Goal: Task Accomplishment & Management: Use online tool/utility

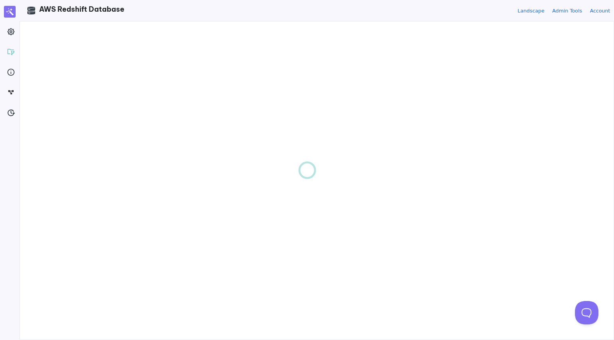
click at [10, 33] on div at bounding box center [307, 170] width 614 height 340
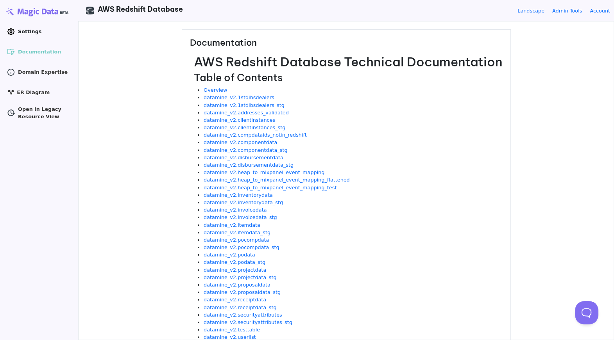
click at [14, 33] on icon ".cls-1 { clip-path: url(#clippath); } .cls-2 { fill: none; } .cls-2, .cls-3 { s…" at bounding box center [11, 32] width 8 height 8
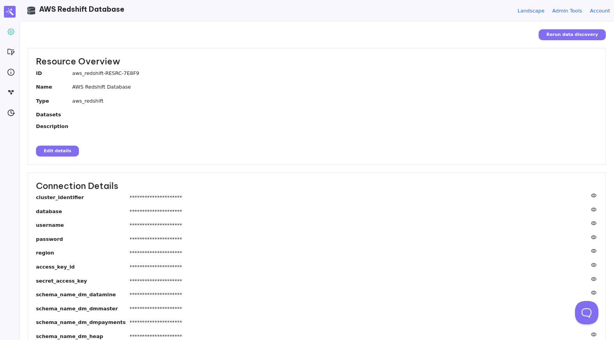
scroll to position [65, 0]
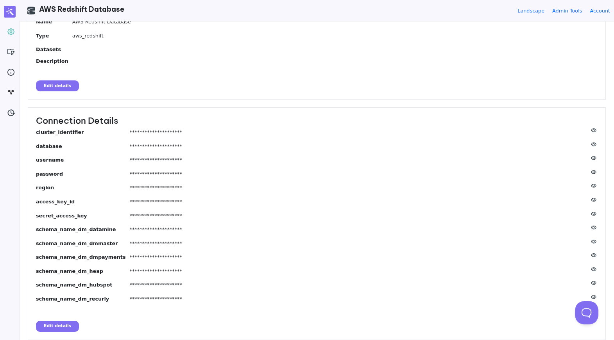
click at [68, 328] on button "Edit details" at bounding box center [57, 326] width 43 height 11
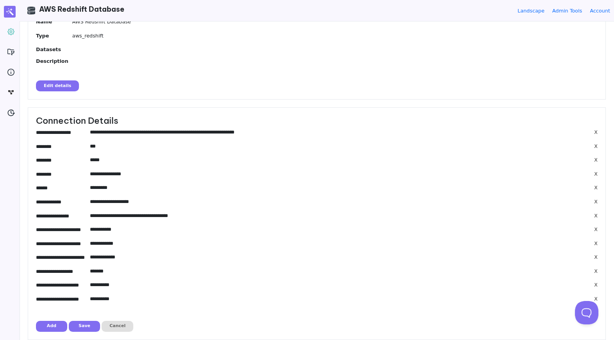
click at [162, 133] on input"] "**********" at bounding box center [338, 132] width 496 height 7
drag, startPoint x: 149, startPoint y: 174, endPoint x: 100, endPoint y: 174, distance: 48.4
click at [100, 174] on input"] "**********" at bounding box center [338, 173] width 496 height 7
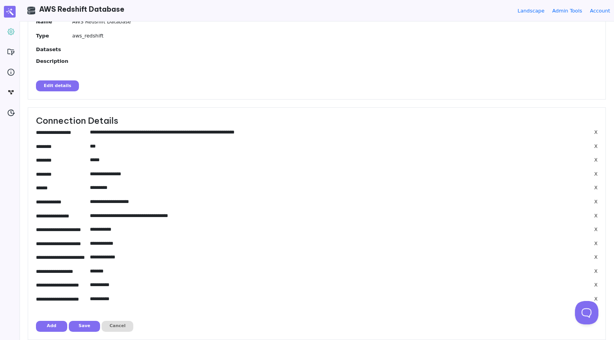
click at [350, 80] on div "Resource Overview ID aws_redshift-RESRC-7E8F9 Name AWS Redshift Database Type a…" at bounding box center [317, 41] width 578 height 116
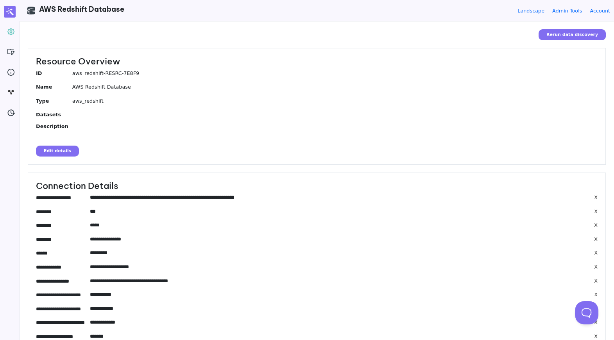
click at [304, 9] on header ".cls-1 { clip-path: url(#clippath); } .cls-2 { fill: none; } .cls-2, .cls-3 { s…" at bounding box center [317, 10] width 594 height 21
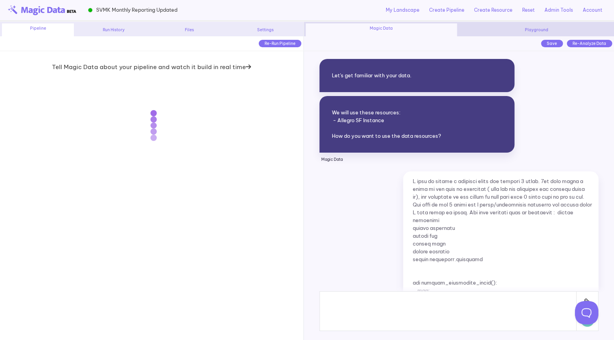
scroll to position [7201, 0]
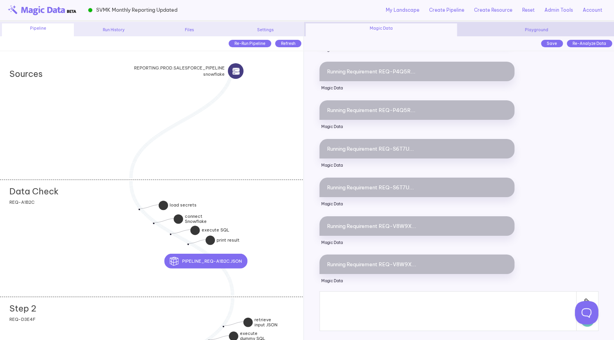
click at [96, 227] on div "Data Check add section adding new section REQ-A1B2C" at bounding box center [151, 238] width 303 height 117
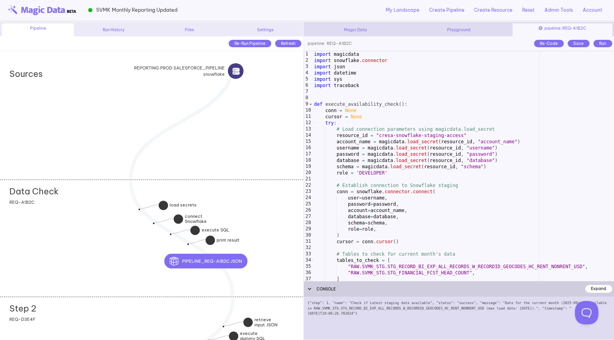
click at [341, 221] on div "import magicdata import snowflake . connector import json import datetime impor…" at bounding box center [462, 172] width 301 height 243
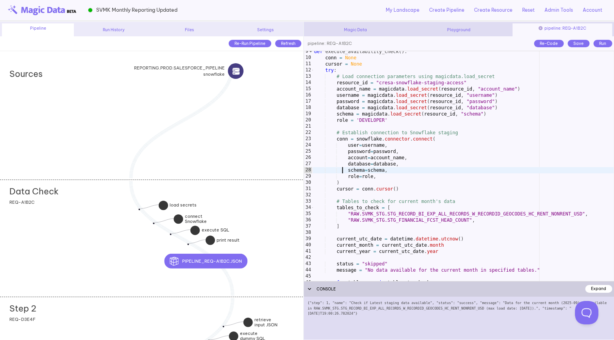
scroll to position [53, 0]
click at [342, 224] on div "def execute_availability_check ( ) : conn = None cursor = None try : # Load con…" at bounding box center [462, 169] width 301 height 243
type textarea "*"
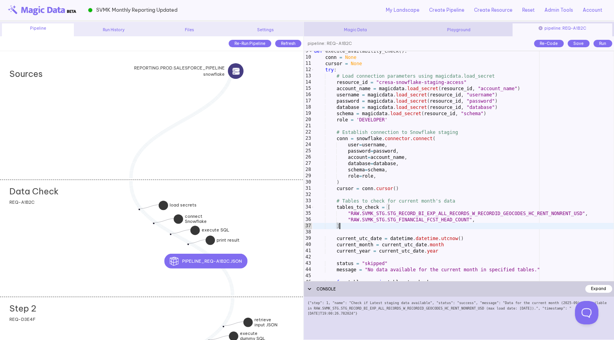
click at [447, 127] on div "def execute_availability_check ( ) : conn = None cursor = None try : # Load con…" at bounding box center [462, 169] width 301 height 243
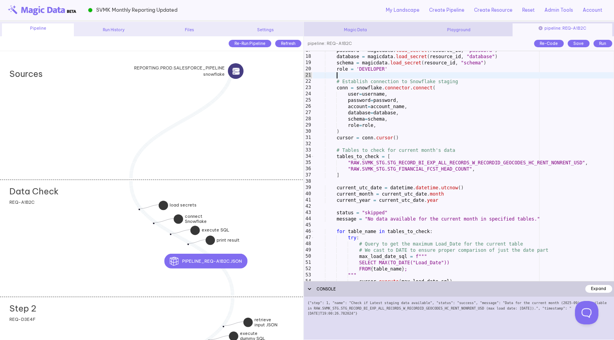
scroll to position [109, 0]
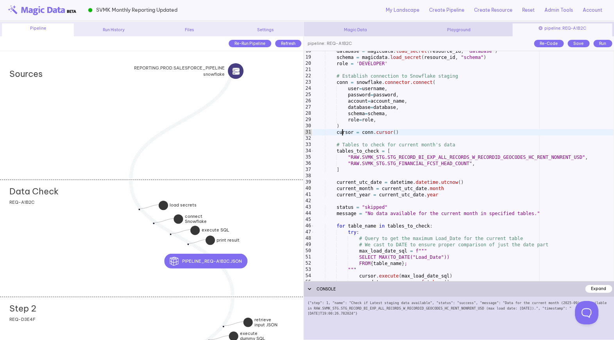
click at [343, 133] on div "database = magicdata . load_secret ( resource_id , "database" ) schema = magicd…" at bounding box center [462, 169] width 301 height 243
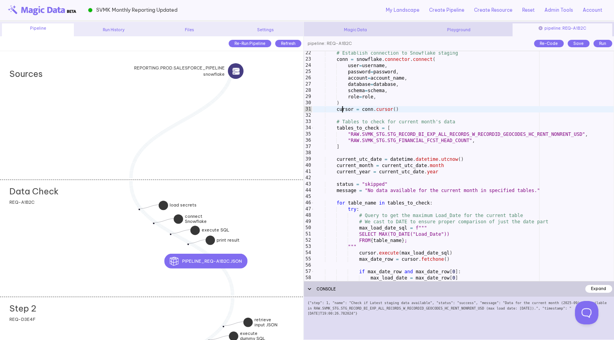
scroll to position [133, 0]
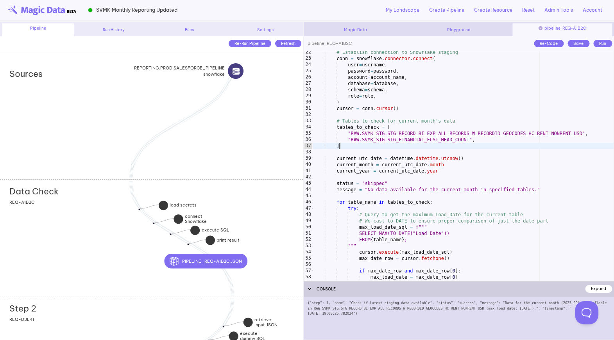
click at [343, 147] on div "# Establish connection to Snowflake staging conn = snowflake . connector . conn…" at bounding box center [462, 170] width 301 height 243
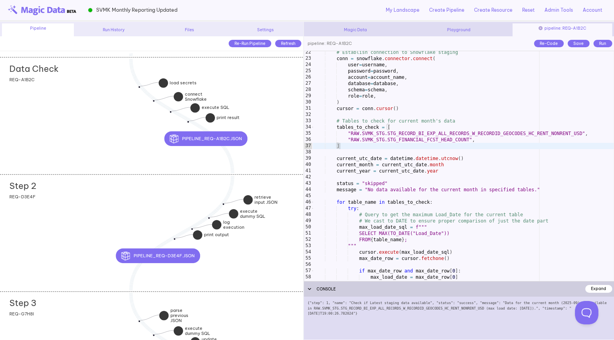
click at [106, 217] on div "Step 2 add section adding new section REQ-D3E4F" at bounding box center [151, 232] width 303 height 117
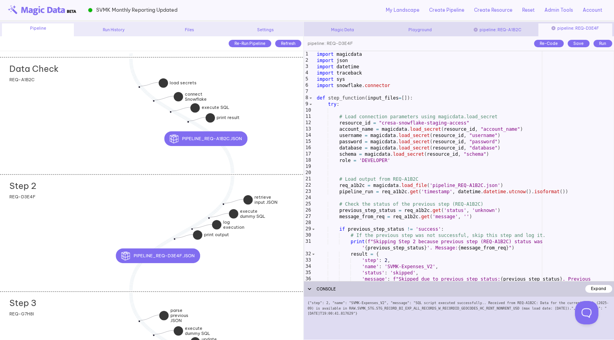
click at [394, 231] on div "import magicdata import json import datetime import traceback import sys import…" at bounding box center [464, 175] width 298 height 249
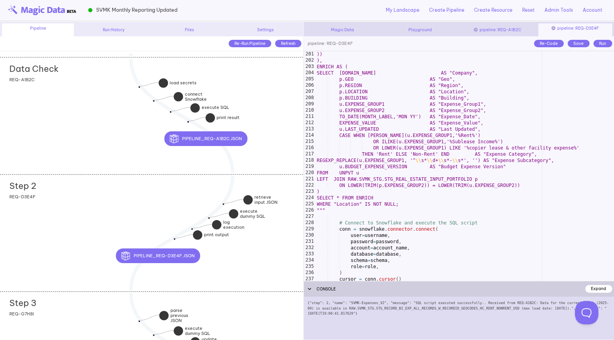
scroll to position [1263, 0]
click at [411, 164] on div ")) ), ENRICH AS ( SELECT p.COMPANY AS "Company", p.GEO AS "Geo", p.REGION AS "R…" at bounding box center [464, 172] width 298 height 243
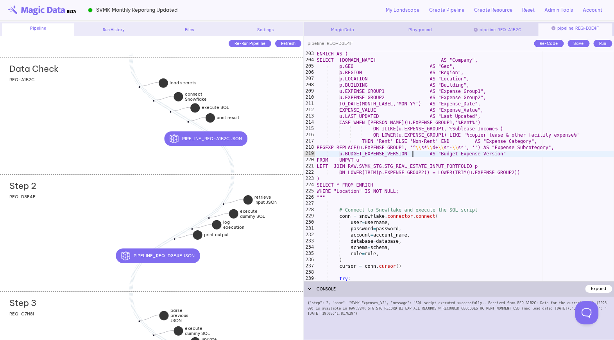
scroll to position [1266, 0]
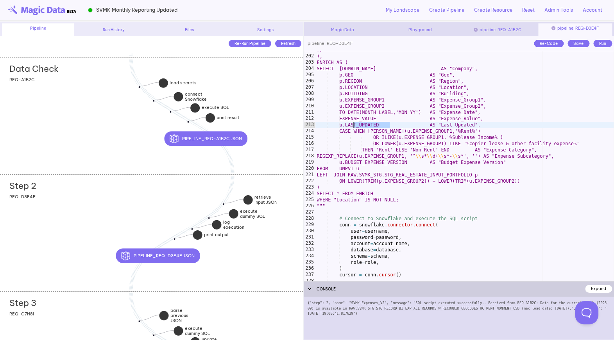
drag, startPoint x: 390, startPoint y: 125, endPoint x: 350, endPoint y: 125, distance: 39.5
click at [350, 125] on div ")) ), ENRICH AS ( SELECT p.COMPANY AS "Company", p.GEO AS "Geo", p.REGION AS "R…" at bounding box center [464, 168] width 298 height 243
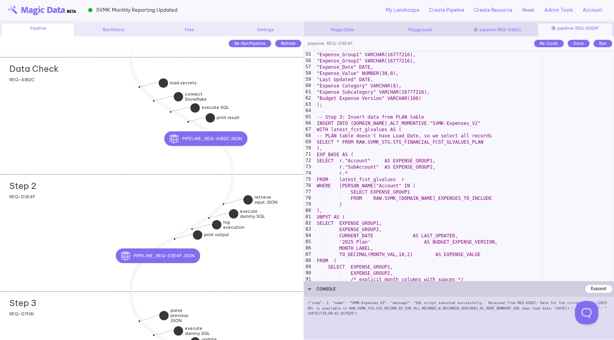
scroll to position [350, 0]
click at [415, 197] on div ""Building" VARCHAR(16777216), "Expense_Group1" VARCHAR(16777216), "Expense_Grou…" at bounding box center [464, 166] width 298 height 243
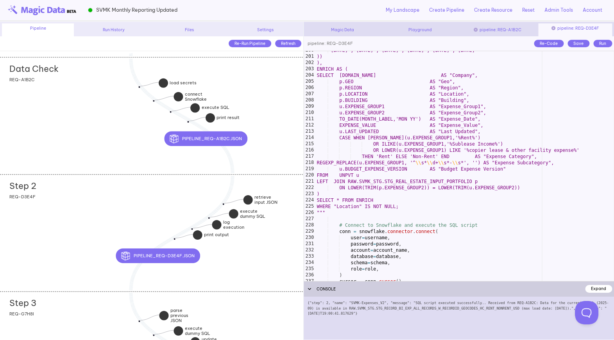
scroll to position [1260, 0]
click at [390, 131] on div ""Jul 27","Aug 27","Sep 27","Oct 27","Nov 27","Dec 27" )) ), ENRICH AS ( SELECT …" at bounding box center [464, 168] width 298 height 243
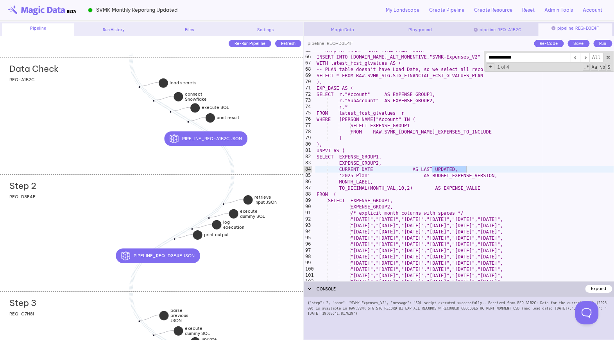
scroll to position [716, 0]
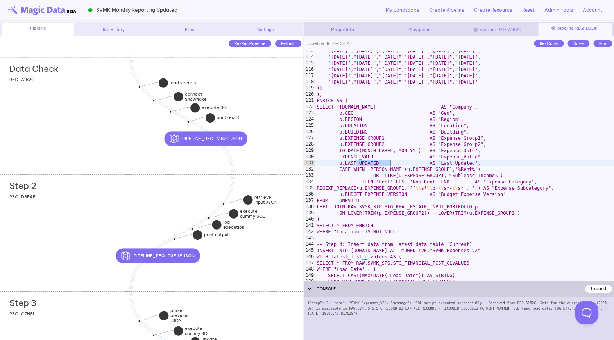
click at [391, 164] on div ""Jan 25","Feb 25","Mar 25","Apr 25","May 25","Jun 25", "Jul 25","Aug 25","Sep 2…" at bounding box center [464, 169] width 298 height 243
drag, startPoint x: 391, startPoint y: 164, endPoint x: 350, endPoint y: 163, distance: 41.4
click at [350, 163] on div ""Jan 25","Feb 25","Mar 25","Apr 25","May 25","Jun 25", "Jul 25","Aug 25","Sep 2…" at bounding box center [464, 169] width 298 height 243
click at [578, 44] on div "Save" at bounding box center [578, 43] width 22 height 7
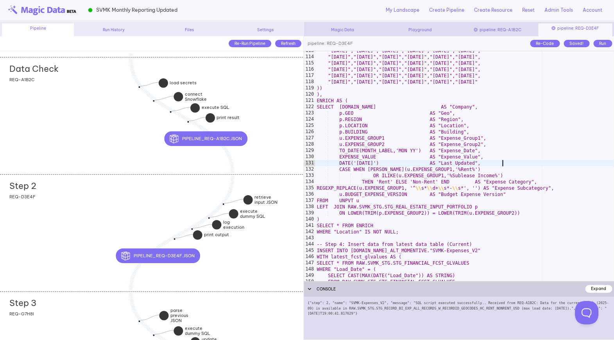
click at [504, 166] on div ""Jan 25","Feb 25","Mar 25","Apr 25","May 25","Jun 25", "Jul 25","Aug 25","Sep 2…" at bounding box center [464, 169] width 298 height 243
click at [605, 46] on div "Run" at bounding box center [602, 43] width 19 height 7
click at [553, 160] on div ""Jan 25","Feb 25","Mar 25","Apr 25","May 25","Jun 25", "Jul 25","Aug 25","Sep 2…" at bounding box center [464, 169] width 298 height 243
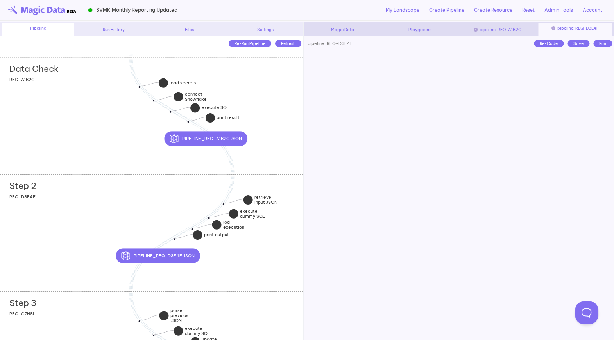
scroll to position [0, 2]
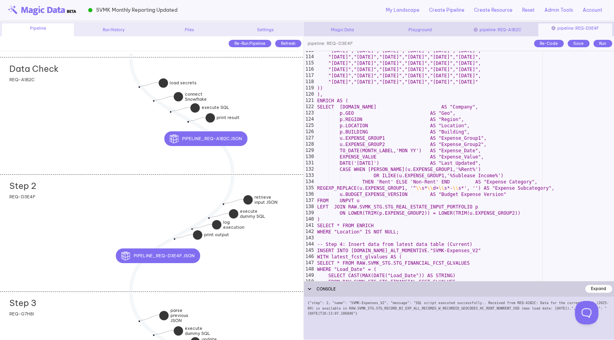
click at [373, 163] on div ""Jan 25","Feb 25","Mar 25","Apr 25","May 25","Jun 25", "Jul 25","Aug 25","Sep 2…" at bounding box center [464, 169] width 298 height 243
click at [445, 127] on div ""Jan 25","Feb 25","Mar 25","Apr 25","May 25","Jun 25", "Jul 25","Aug 25","Sep 2…" at bounding box center [464, 169] width 298 height 243
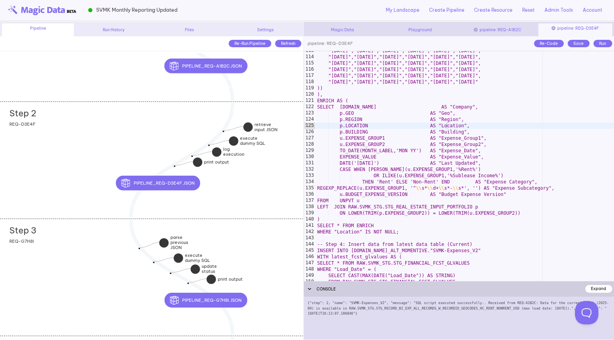
click at [84, 252] on div "Step 3 add section adding new section REQ-G7H8I" at bounding box center [151, 277] width 303 height 117
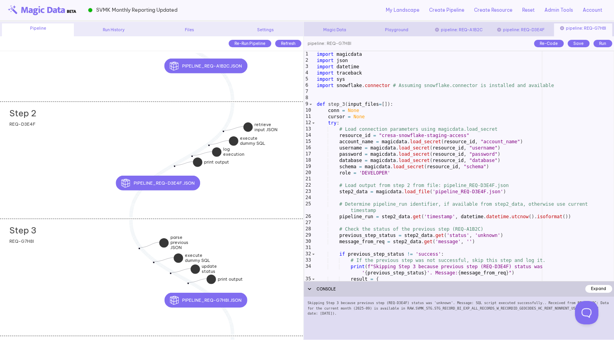
click at [414, 217] on div "import magicdata import json import datetime import traceback import sys import…" at bounding box center [464, 172] width 298 height 243
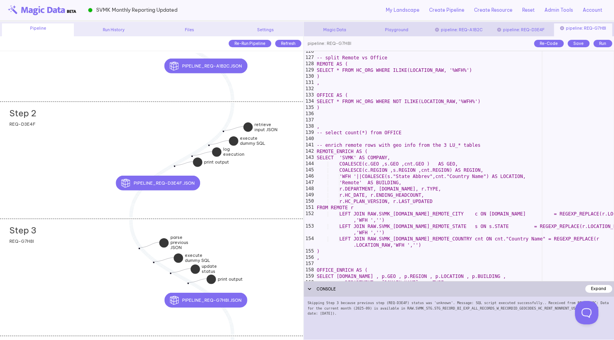
scroll to position [815, 0]
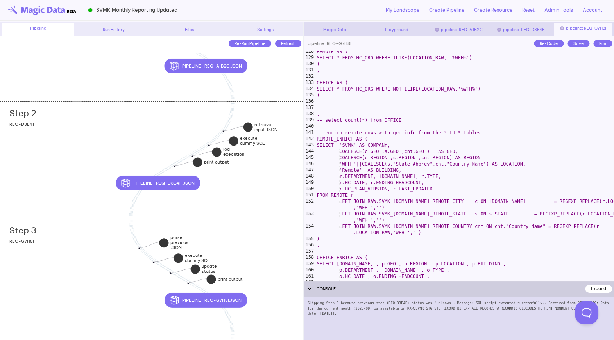
click at [440, 164] on div "REMOTE AS ( SELECT * FROM HC_ORG WHERE ILIKE(LOCATION_RAW, '%WFH%') ) , OFFICE …" at bounding box center [464, 169] width 298 height 243
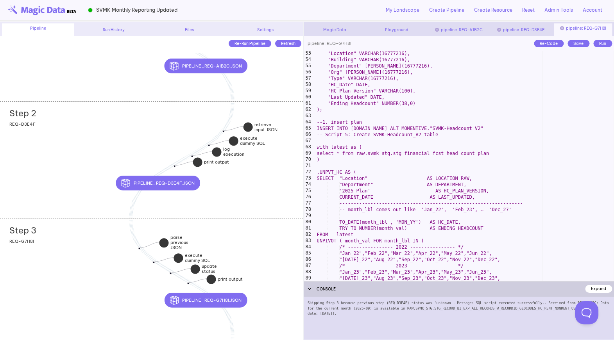
scroll to position [344, 0]
click at [441, 154] on div ""Location" VARCHAR(16777216), "Building" VARCHAR(16777216), "Department" VARCHA…" at bounding box center [464, 171] width 298 height 243
type textarea "**********"
click at [441, 154] on div ""Location" VARCHAR(16777216), "Building" VARCHAR(16777216), "Department" VARCHA…" at bounding box center [464, 171] width 298 height 243
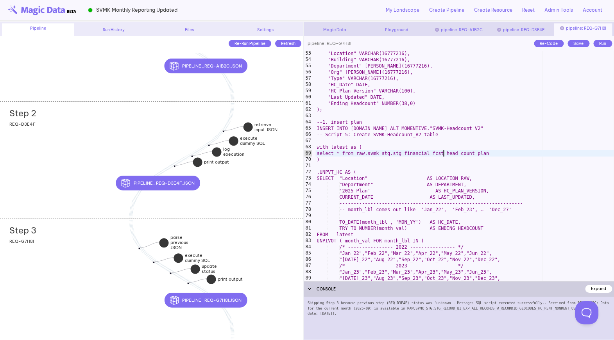
click at [443, 154] on div ""Location" VARCHAR(16777216), "Building" VARCHAR(16777216), "Department" VARCHA…" at bounding box center [464, 171] width 298 height 243
click at [376, 168] on div ""Location" VARCHAR(16777216), "Building" VARCHAR(16777216), "Department" VARCHA…" at bounding box center [464, 171] width 298 height 243
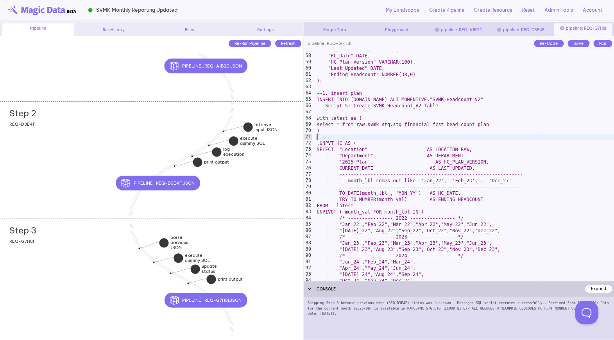
scroll to position [373, 0]
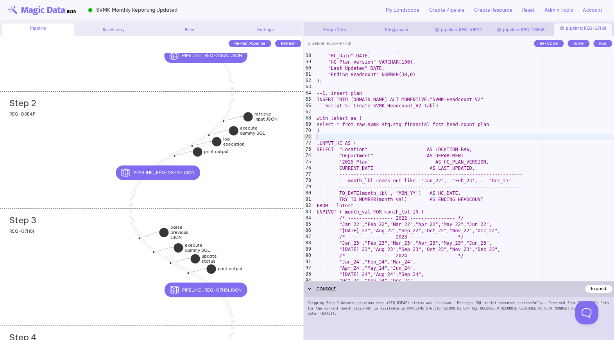
click at [111, 243] on div "Step 3 add section adding new section REQ-G7H8I" at bounding box center [151, 267] width 303 height 117
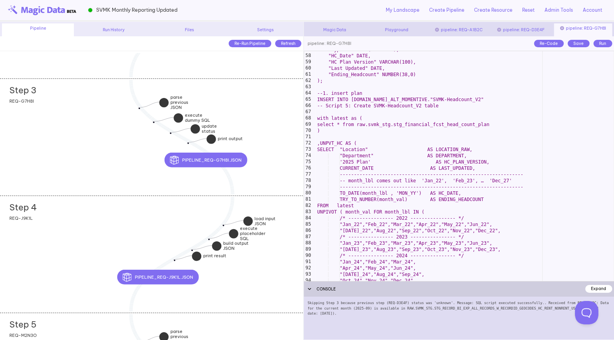
click at [109, 232] on div "Step 4 add section adding new section REQ-J9K1L" at bounding box center [151, 254] width 303 height 117
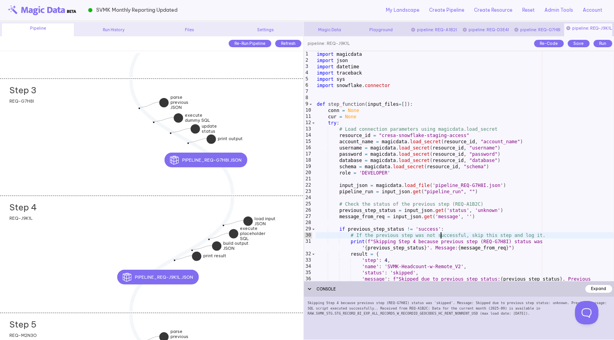
click at [441, 238] on div "import magicdata import json import datetime import traceback import sys import…" at bounding box center [464, 175] width 298 height 249
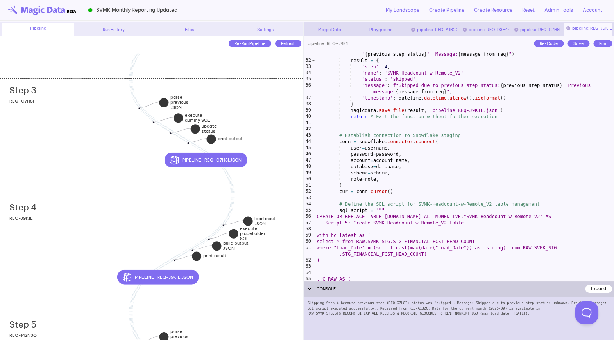
scroll to position [212, 0]
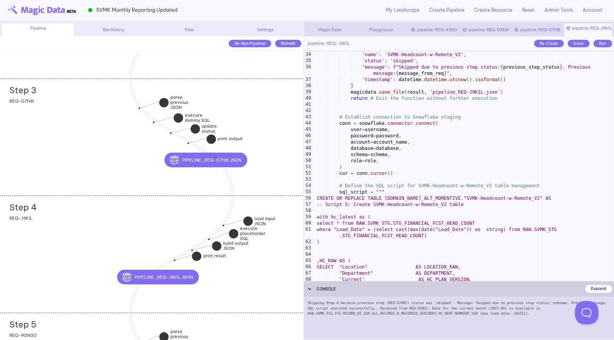
click at [441, 238] on div "'step' : 4 , 'name' : 'SVMK-Headcount-w-Remote_V2' , 'status' : 'skipped' , 'me…" at bounding box center [464, 166] width 298 height 243
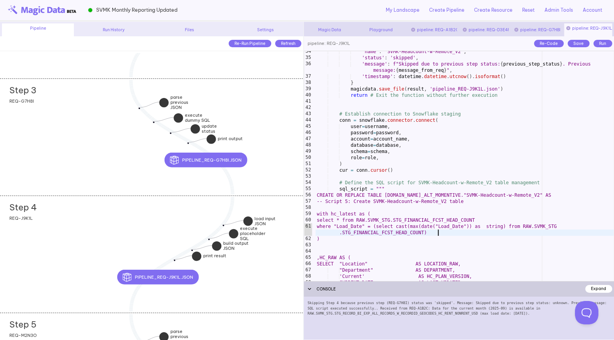
scroll to position [220, 0]
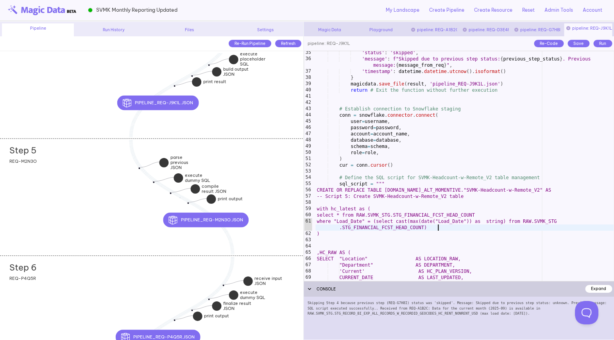
click at [109, 208] on div "Step 5 add section adding new section REQ-M2N3O" at bounding box center [151, 197] width 303 height 117
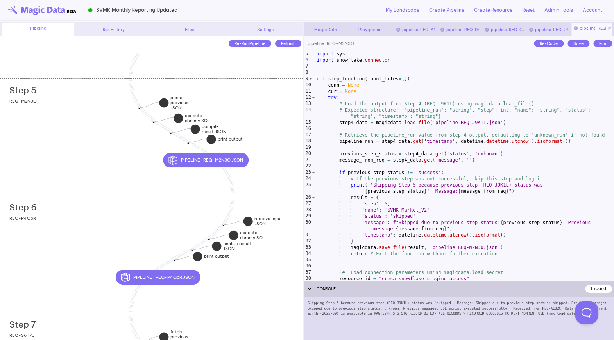
scroll to position [0, 0]
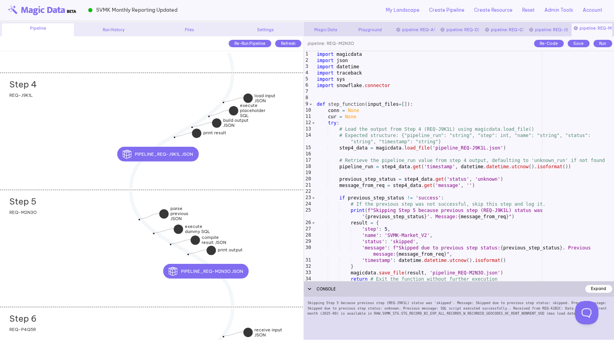
click at [91, 159] on div "Step 4 add section adding new section REQ-J9K1L" at bounding box center [151, 131] width 303 height 117
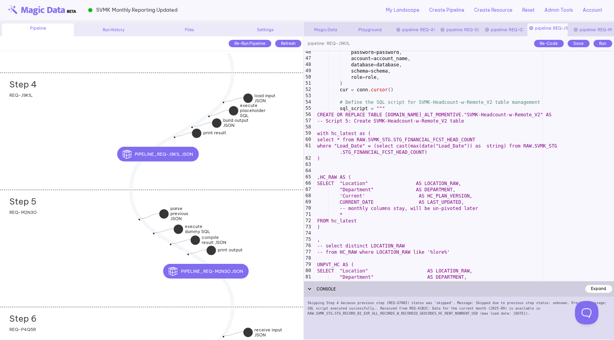
scroll to position [299, 0]
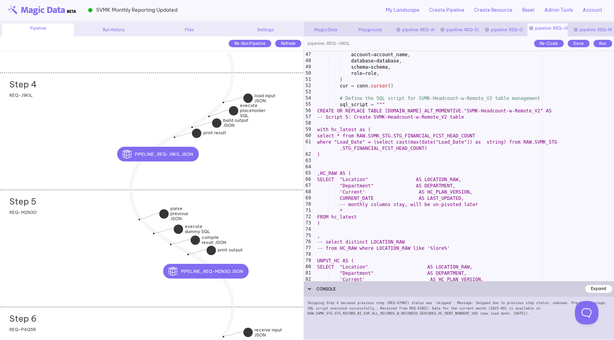
click at [95, 220] on div "Step 5 add section adding new section REQ-M2N3O" at bounding box center [151, 248] width 303 height 117
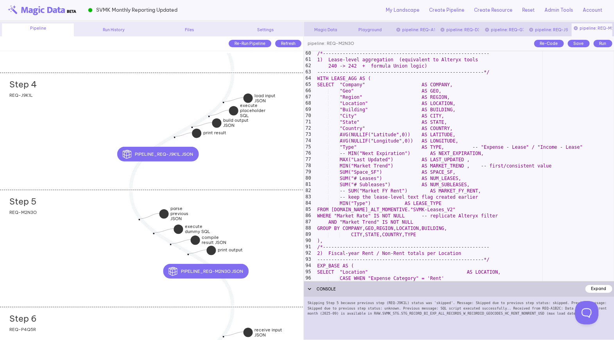
scroll to position [388, 0]
click at [338, 216] on div "/*----------------------------------------------------------- 1) Lease-level ag…" at bounding box center [464, 171] width 298 height 243
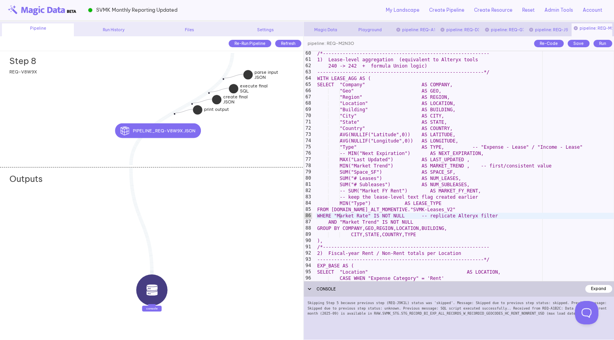
click at [84, 116] on div "Step 8 add section adding new section REQ-V8W9X" at bounding box center [151, 107] width 303 height 117
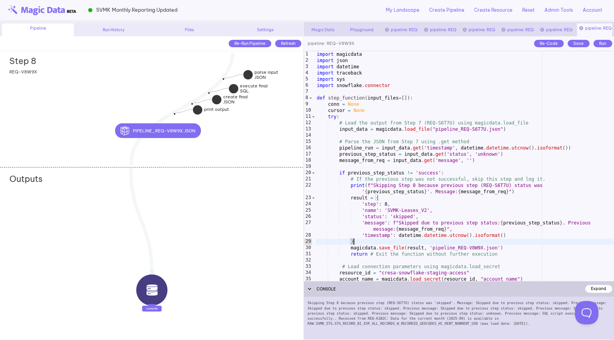
click at [436, 243] on div "import magicdata import json import datetime import traceback import sys import…" at bounding box center [464, 172] width 298 height 243
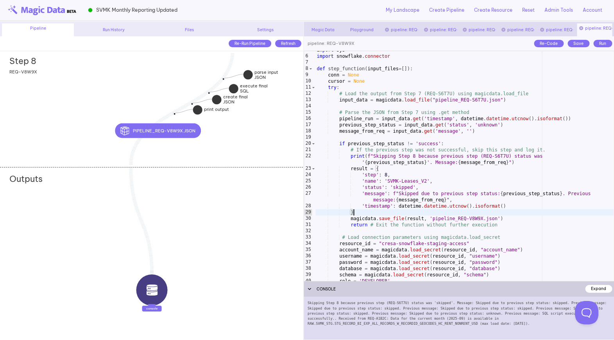
scroll to position [29, 0]
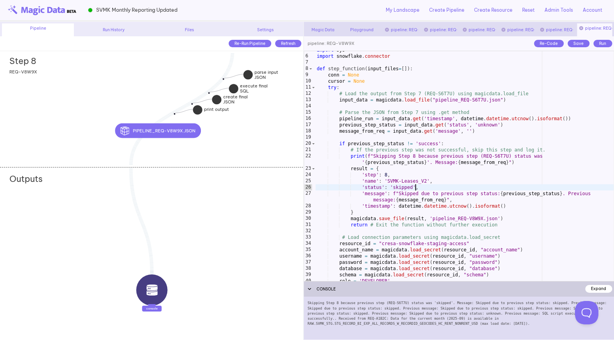
click at [416, 189] on div "import sys import snowflake . connector def step_function ( input_files = [ ]) …" at bounding box center [464, 168] width 298 height 243
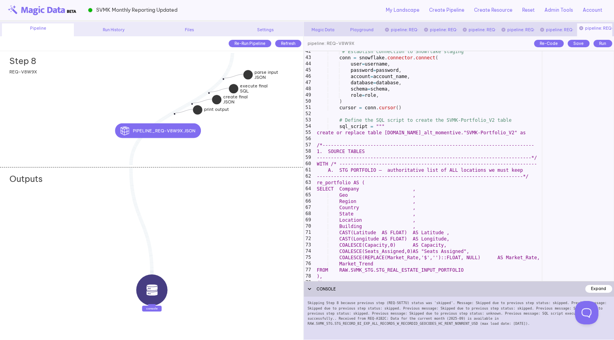
scroll to position [271, 0]
click at [435, 165] on div "# Establish connection to Snowflake staging conn = snowflake . connector . conn…" at bounding box center [464, 169] width 298 height 243
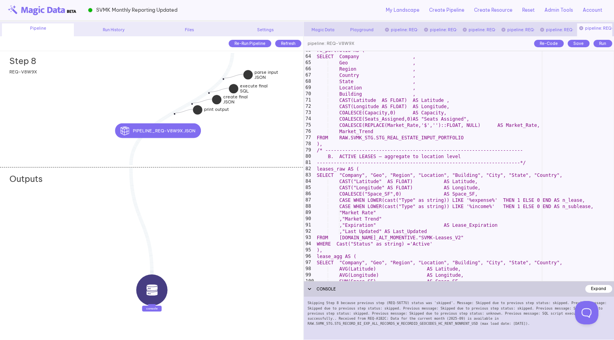
scroll to position [414, 0]
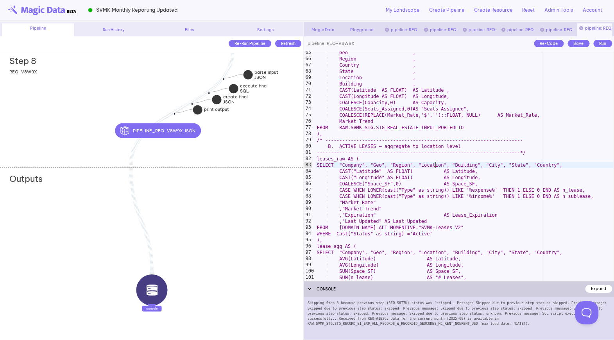
click at [435, 165] on div "Geo , Region , Country , State , Location , Building , CAST(Latitude AS FLOAT) …" at bounding box center [464, 171] width 298 height 243
type textarea "**********"
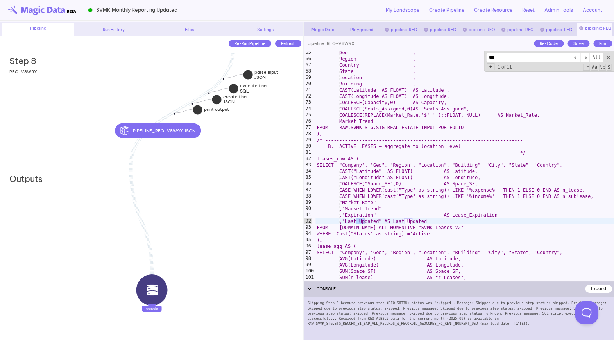
type input "****"
click at [412, 220] on div "Geo , Region , Country , State , Location , Building , CAST(Latitude AS FLOAT) …" at bounding box center [464, 171] width 298 height 243
click at [439, 221] on div "Geo , Region , Country , State , Location , Building , CAST(Latitude AS FLOAT) …" at bounding box center [464, 171] width 298 height 243
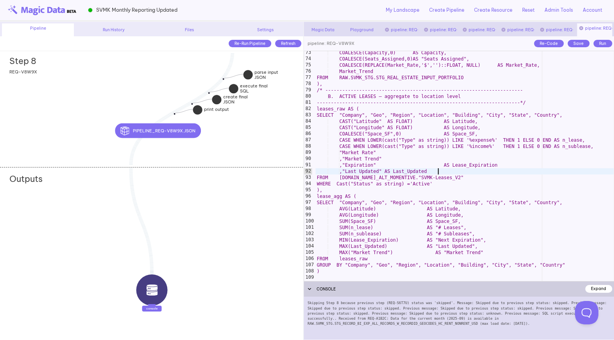
scroll to position [463, 0]
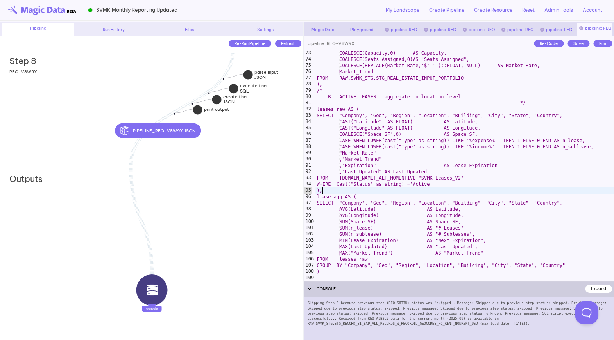
click at [446, 189] on div "COALESCE(Capacity,0) AS Capacity, COALESCE(Seats_Assigned,0)AS "Seats Assigned"…" at bounding box center [464, 171] width 298 height 243
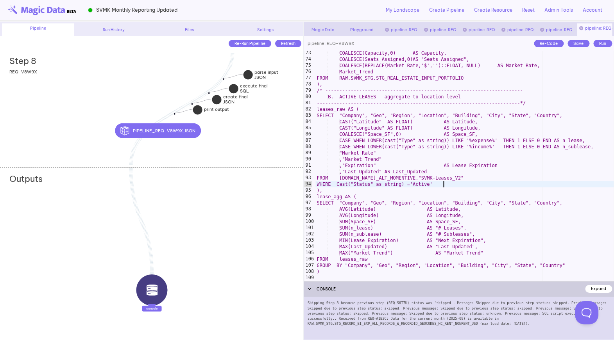
click at [446, 185] on div "COALESCE(Capacity,0) AS Capacity, COALESCE(Seats_Assigned,0)AS "Seats Assigned"…" at bounding box center [464, 171] width 298 height 243
click at [364, 225] on div "COALESCE(Capacity,0) AS Capacity, COALESCE(Seats_Assigned,0)AS "Seats Assigned"…" at bounding box center [464, 171] width 298 height 243
type textarea "**********"
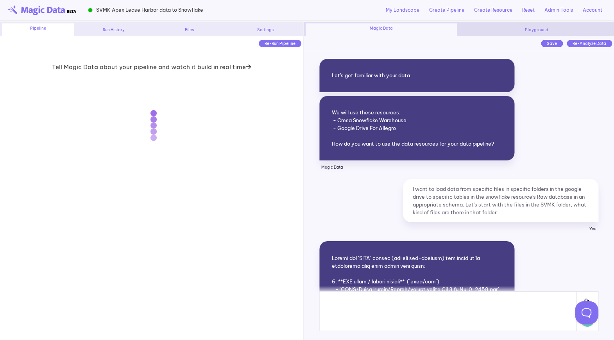
scroll to position [8850, 0]
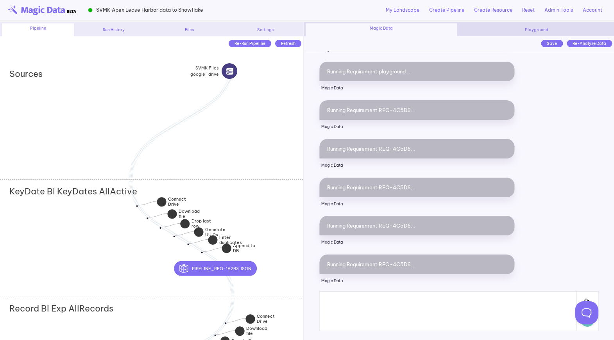
click at [88, 219] on div "KeyDate BI KeyDates AllActive add section adding new section" at bounding box center [151, 238] width 303 height 117
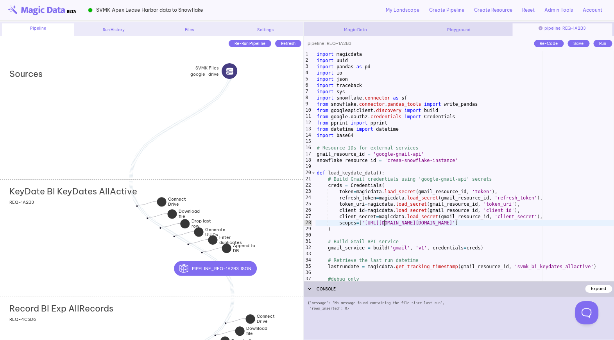
click at [384, 221] on div "import magicdata import uuid import pandas as pd import io import json import t…" at bounding box center [464, 172] width 298 height 243
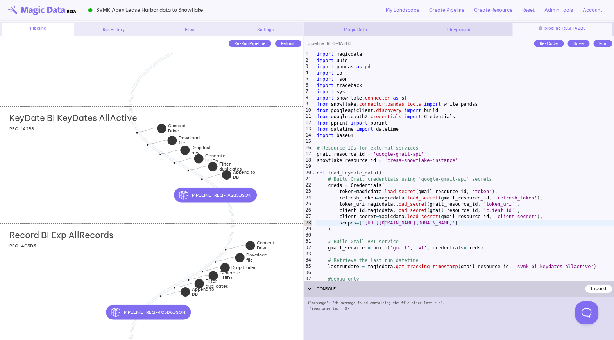
click at [109, 261] on div "Record BI Exp AllRecords add section adding new section REQ-4C5D6" at bounding box center [151, 281] width 303 height 117
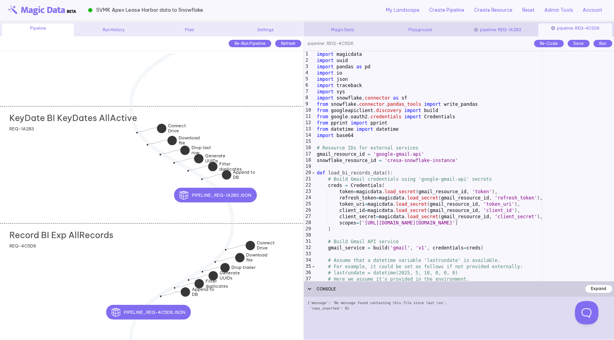
type textarea "**********"
click at [363, 250] on div "import magicdata import uuid import pandas as pd import io import json import t…" at bounding box center [464, 172] width 298 height 243
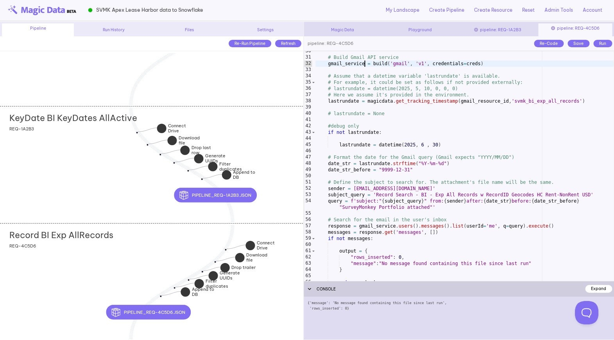
scroll to position [184, 0]
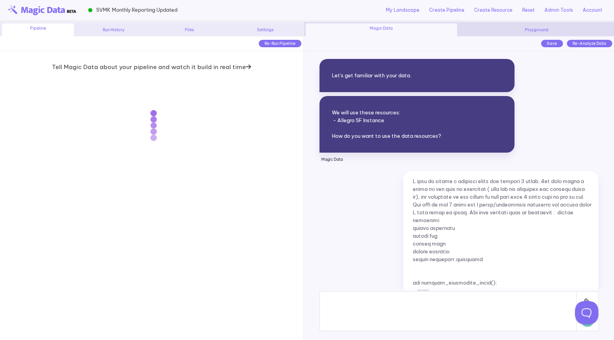
scroll to position [7240, 0]
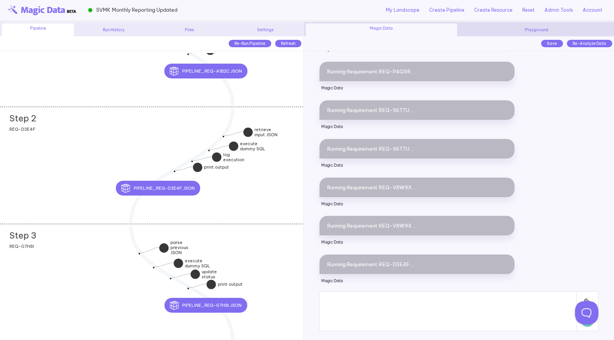
click at [101, 157] on div "Step 2 add section adding new section REQ-D3E4F" at bounding box center [151, 165] width 303 height 117
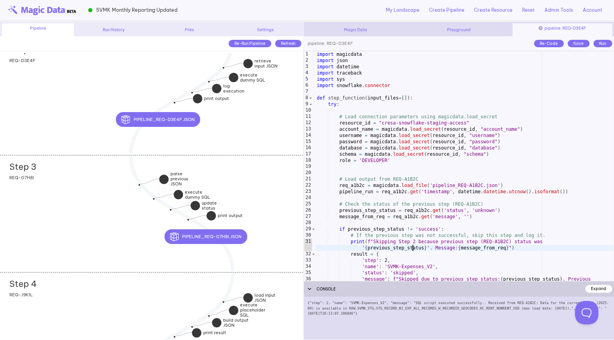
click at [411, 247] on div "import magicdata import json import datetime import traceback import sys import…" at bounding box center [464, 175] width 298 height 249
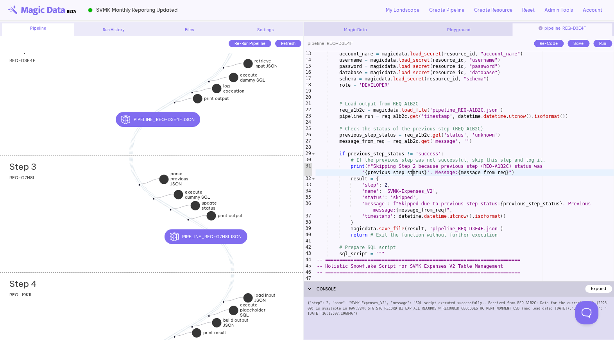
scroll to position [75, 0]
click at [100, 95] on div "Step 2 add section adding new section REQ-D3E4F" at bounding box center [151, 96] width 303 height 117
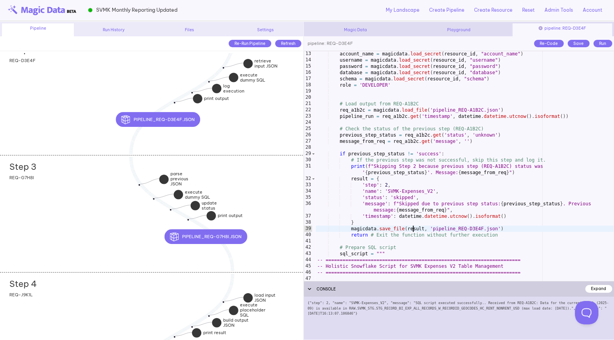
click at [411, 227] on div "account_name = magicdata . load_secret ( resource_id , "account_name" ) usernam…" at bounding box center [464, 172] width 298 height 243
click at [393, 222] on div "account_name = magicdata . load_secret ( resource_id , "account_name" ) usernam…" at bounding box center [464, 172] width 298 height 243
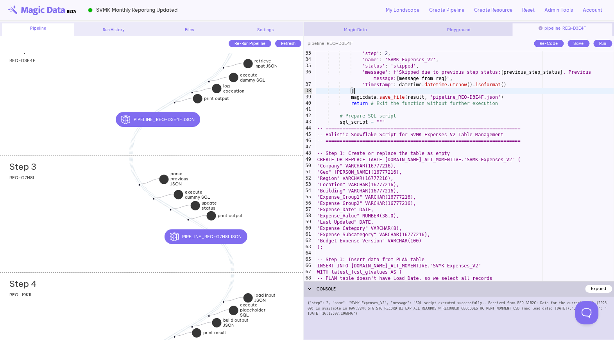
scroll to position [208, 0]
click at [86, 81] on div "Step 2 add section adding new section REQ-D3E4F" at bounding box center [151, 96] width 303 height 117
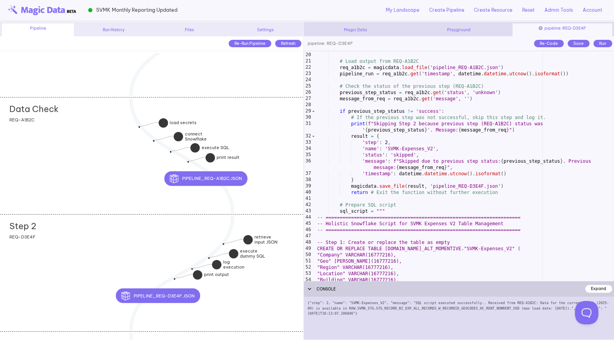
scroll to position [118, 0]
click at [102, 177] on div "Data Check add section adding new section REQ-A1B2C" at bounding box center [151, 155] width 303 height 117
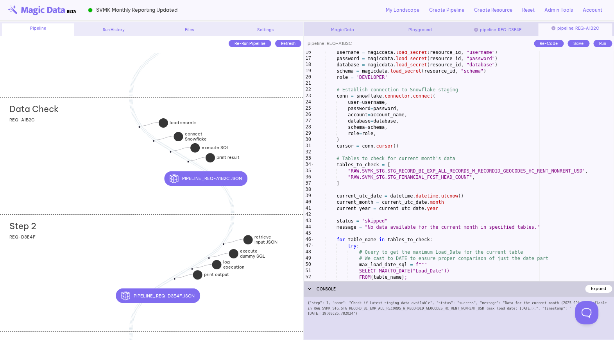
scroll to position [92, 0]
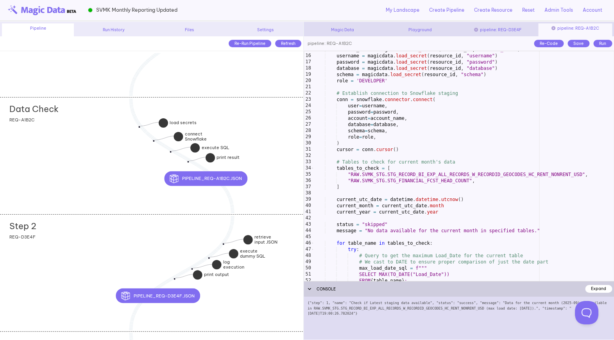
click at [402, 182] on div "account_name = magicdata . load_secret ( resource_id , "account_name" ) usernam…" at bounding box center [462, 167] width 301 height 243
click at [402, 189] on div "account_name = magicdata . load_secret ( resource_id , "account_name" ) usernam…" at bounding box center [462, 167] width 301 height 243
click at [402, 182] on div "account_name = magicdata . load_secret ( resource_id , "account_name" ) usernam…" at bounding box center [462, 167] width 301 height 243
click at [426, 182] on div "account_name = magicdata . load_secret ( resource_id , "account_name" ) usernam…" at bounding box center [462, 167] width 301 height 243
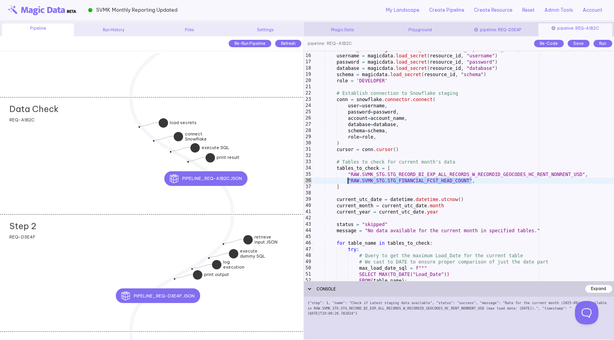
drag, startPoint x: 472, startPoint y: 180, endPoint x: 348, endPoint y: 180, distance: 123.1
click at [348, 180] on div "account_name = magicdata . load_secret ( resource_id , "account_name" ) usernam…" at bounding box center [462, 167] width 301 height 243
click at [373, 189] on div "account_name = magicdata . load_secret ( resource_id , "account_name" ) usernam…" at bounding box center [462, 167] width 301 height 243
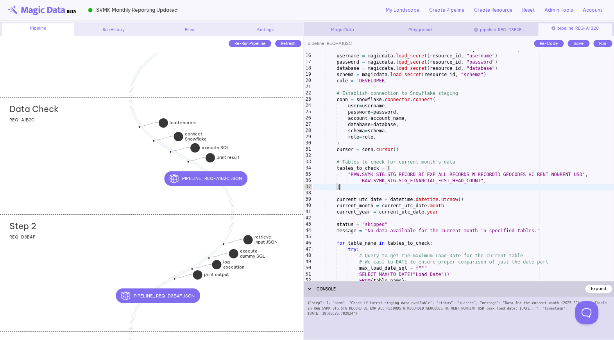
click at [362, 197] on div "account_name = magicdata . load_secret ( resource_id , "account_name" ) usernam…" at bounding box center [462, 167] width 301 height 243
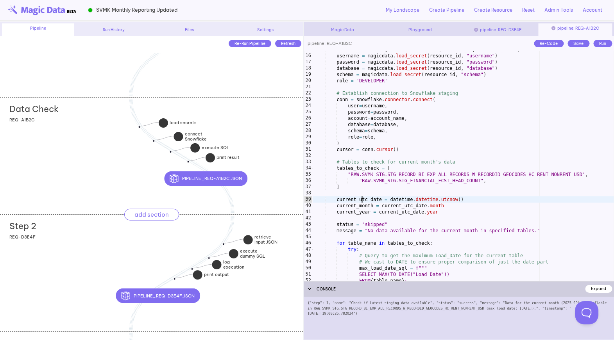
click at [90, 243] on div "Step 2 add section adding new section REQ-D3E4F" at bounding box center [151, 272] width 303 height 117
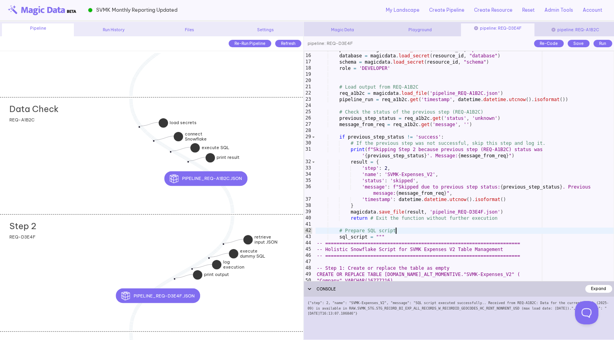
click at [404, 234] on div "password = magicdata . load_secret ( resource_id , "password" ) database = magi…" at bounding box center [464, 167] width 298 height 243
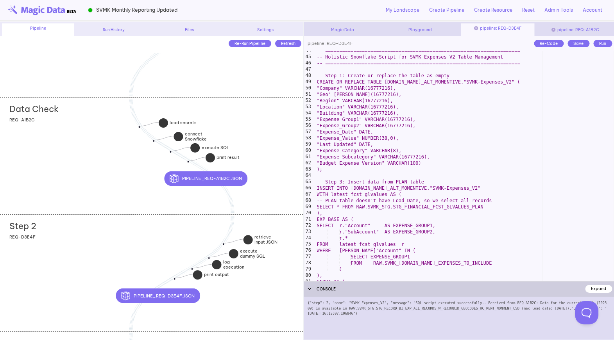
scroll to position [288, 0]
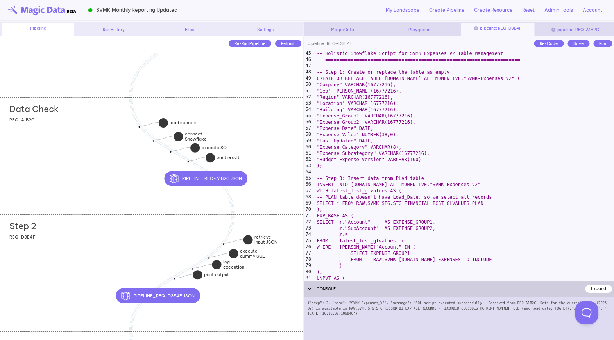
click at [425, 203] on div "-- Holistic Snowflake Script for SVMK Expenses V2 Table Management -- =========…" at bounding box center [464, 171] width 298 height 243
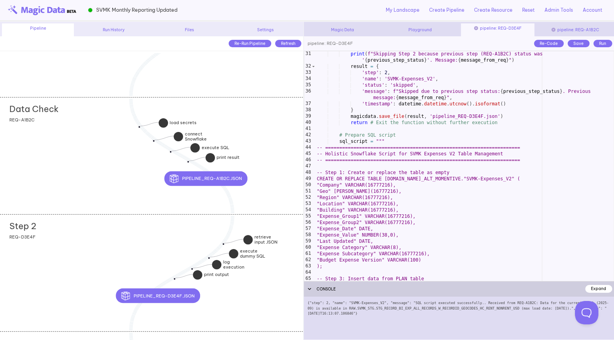
scroll to position [160, 0]
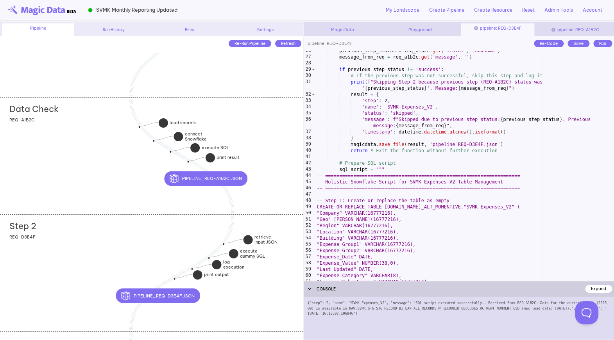
click at [425, 203] on div "previous_step_status = req_a1b2c . get ( 'status' , 'unknown' ) message_from_re…" at bounding box center [464, 169] width 298 height 243
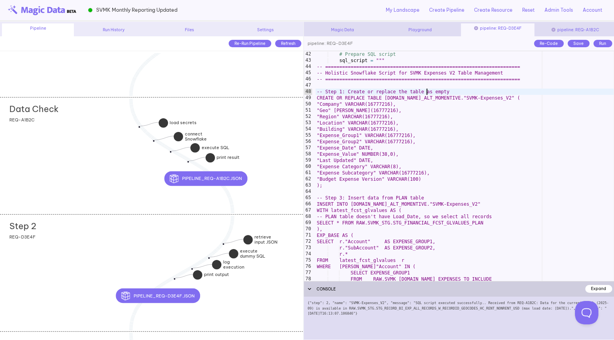
scroll to position [266, 0]
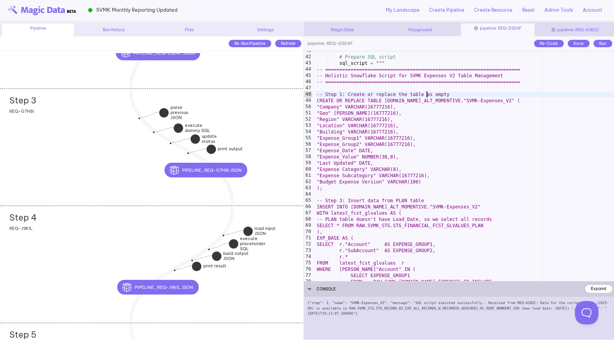
click at [73, 174] on div "Step 3 add section adding new section REQ-G7H8I" at bounding box center [151, 147] width 303 height 117
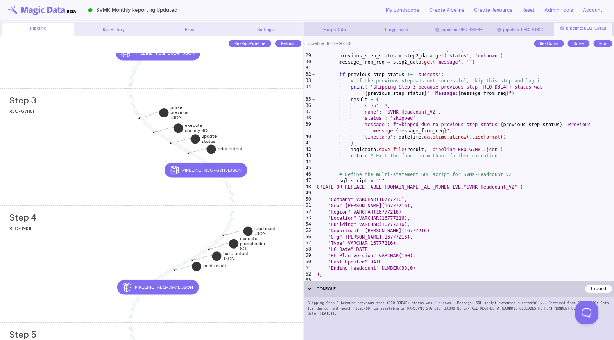
scroll to position [187, 0]
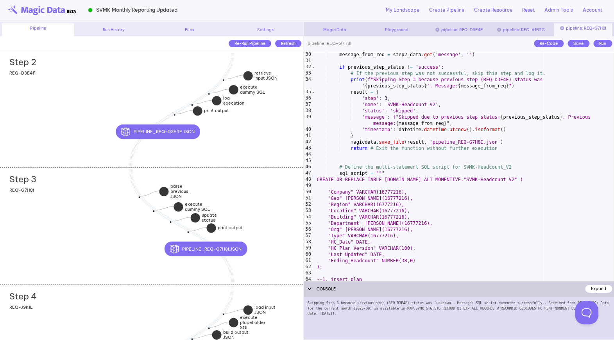
click at [74, 131] on div "Step 2 add section adding new section REQ-D3E4F" at bounding box center [151, 108] width 303 height 117
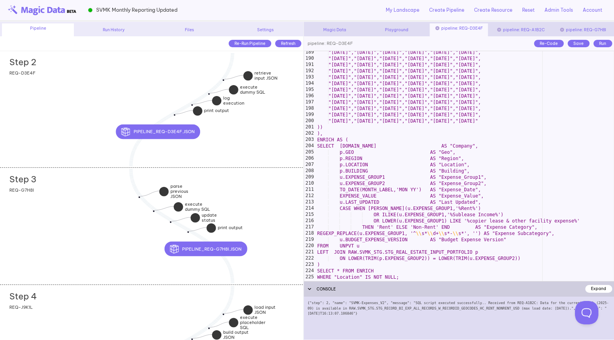
scroll to position [1189, 0]
type textarea "**********"
click at [391, 202] on div ""Jan 22","Feb 22","Mar 22","Apr 22","May 22","Jun 22", "Jul 22","Aug 22","Sep 2…" at bounding box center [464, 170] width 298 height 243
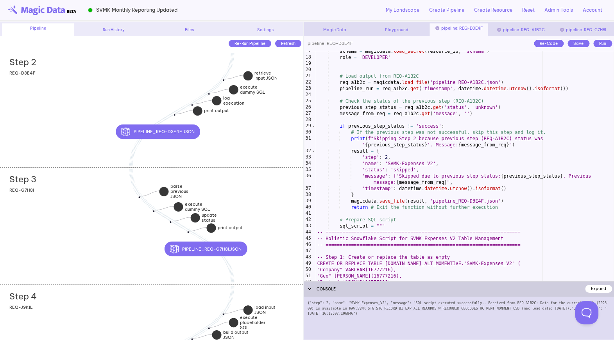
scroll to position [0, 0]
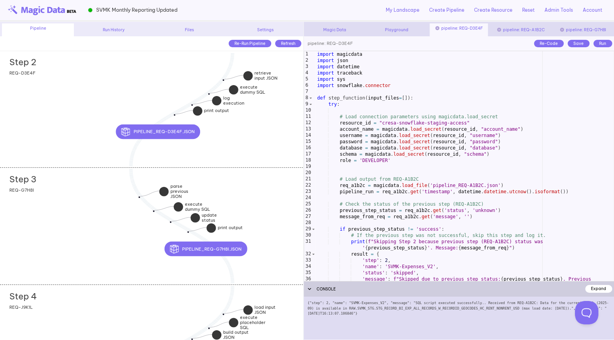
click at [530, 29] on div "pipeline: REQ-A1B2C" at bounding box center [520, 30] width 58 height 6
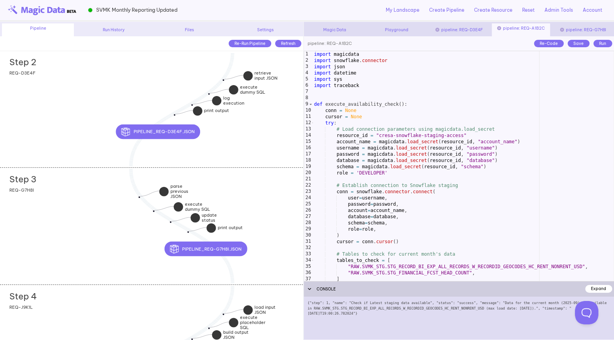
click at [501, 28] on icon at bounding box center [499, 28] width 4 height 4
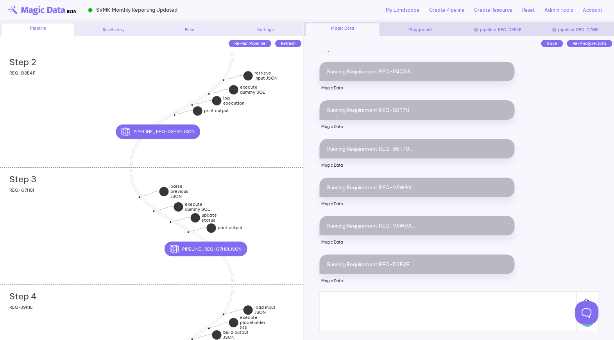
click at [555, 28] on icon at bounding box center [554, 30] width 4 height 4
click at [559, 29] on div "pipeline: REQ-D3E4F" at bounding box center [562, 30] width 100 height 6
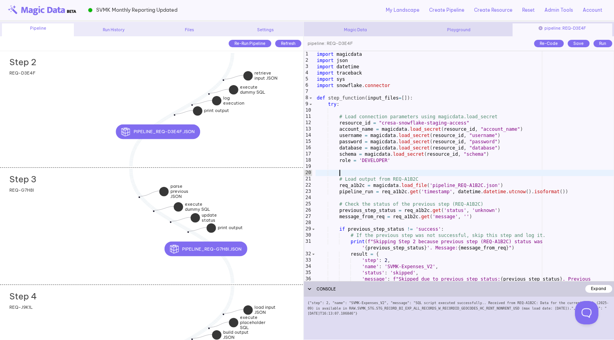
click at [394, 174] on div "import magicdata import json import datetime import traceback import sys import…" at bounding box center [464, 175] width 298 height 249
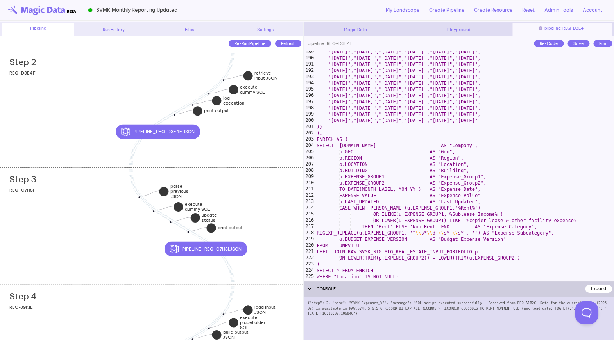
scroll to position [1190, 0]
click at [393, 203] on div ""Jan 22","Feb 22","Mar 22","Apr 22","May 22","Jun 22", "Jul 22","Aug 22","Sep 2…" at bounding box center [464, 170] width 298 height 243
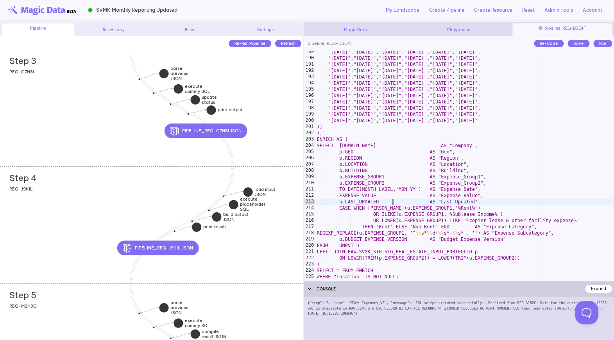
click at [104, 197] on div "Step 4 add section adding new section REQ-J9K1L" at bounding box center [151, 224] width 303 height 117
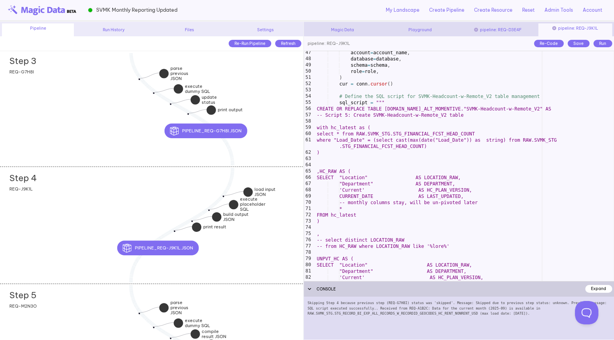
scroll to position [300, 0]
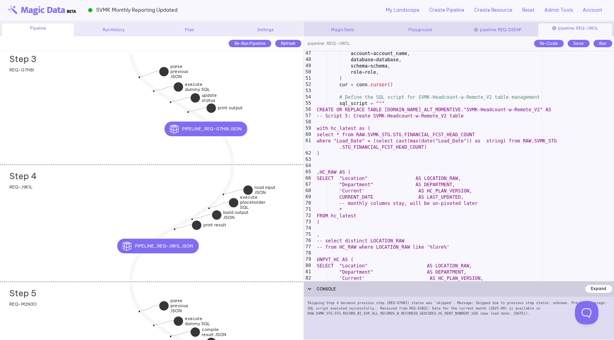
click at [77, 234] on div "Step 4 add section adding new section REQ-J9K1L" at bounding box center [151, 222] width 303 height 117
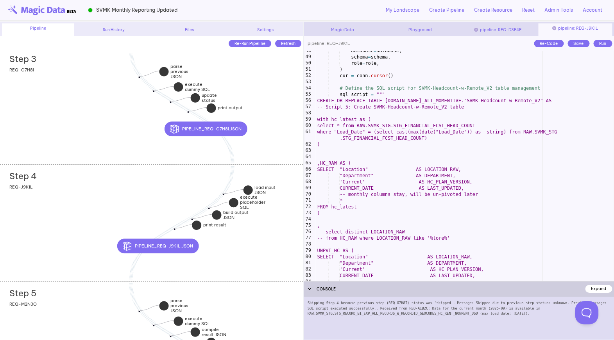
scroll to position [313, 0]
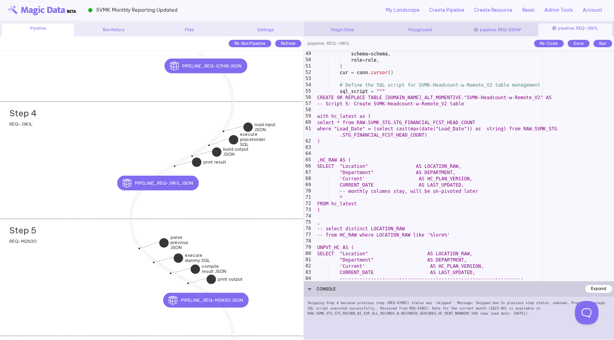
click at [81, 259] on div "Step 5 add section adding new section REQ-M2N3O" at bounding box center [151, 277] width 303 height 117
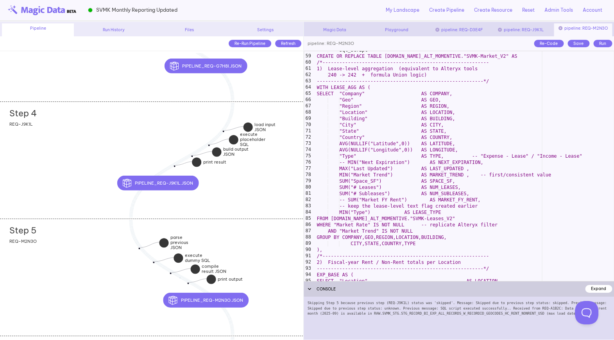
scroll to position [379, 0]
click at [440, 220] on div "sql_script = """ CREATE OR REPLACE TABLE Reporting.PROD_ALT_MOMENTIVE."SVMK-Mar…" at bounding box center [464, 168] width 298 height 243
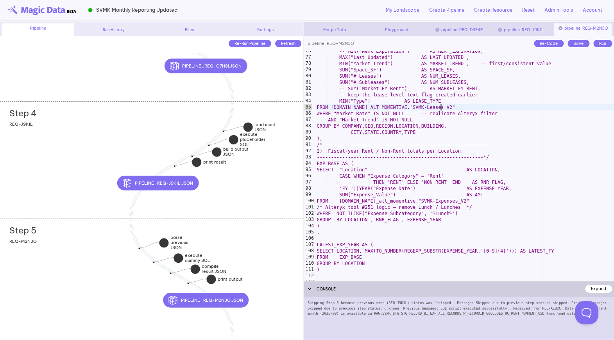
scroll to position [484, 0]
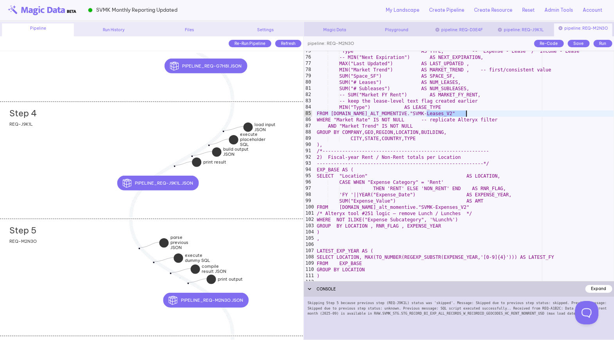
drag, startPoint x: 427, startPoint y: 114, endPoint x: 466, endPoint y: 114, distance: 39.1
click at [466, 114] on div ""Type" AS TYPE, -- "Expense - Lease" / "Income - Lease" -- MIN("Next Expiration…" at bounding box center [464, 169] width 298 height 243
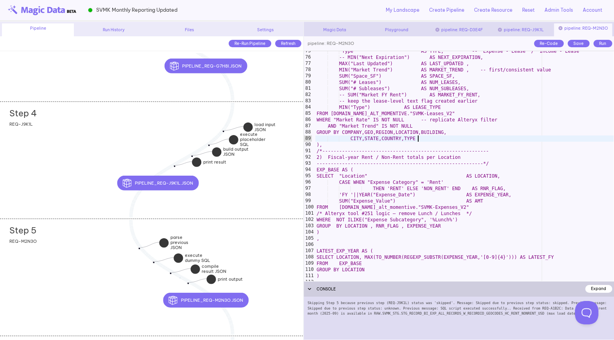
click at [468, 142] on div ""Type" AS TYPE, -- "Expense - Lease" / "Income - Lease" -- MIN("Next Expiration…" at bounding box center [464, 169] width 298 height 243
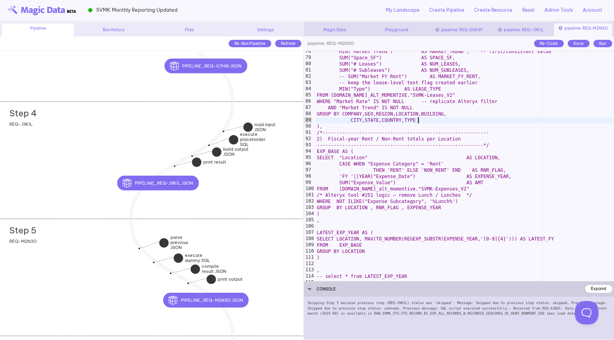
scroll to position [534, 0]
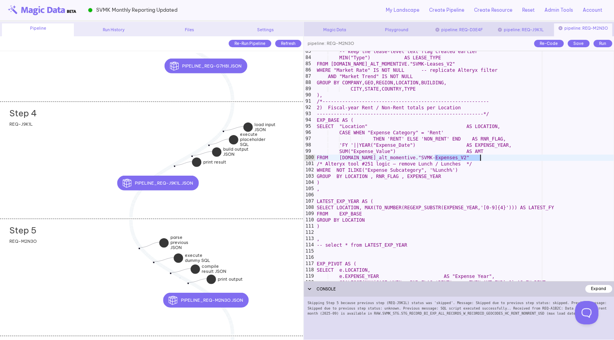
drag, startPoint x: 435, startPoint y: 159, endPoint x: 479, endPoint y: 159, distance: 43.8
click at [479, 159] on div "-- keep the lease-level text flag created earlier MIN("Type") AS LEASE_TYPE FRO…" at bounding box center [464, 169] width 298 height 243
click at [354, 164] on div "-- keep the lease-level text flag created earlier MIN("Type") AS LEASE_TYPE FRO…" at bounding box center [464, 169] width 298 height 243
click at [81, 190] on div "Step 4 add section adding new section REQ-J9K1L" at bounding box center [151, 160] width 303 height 117
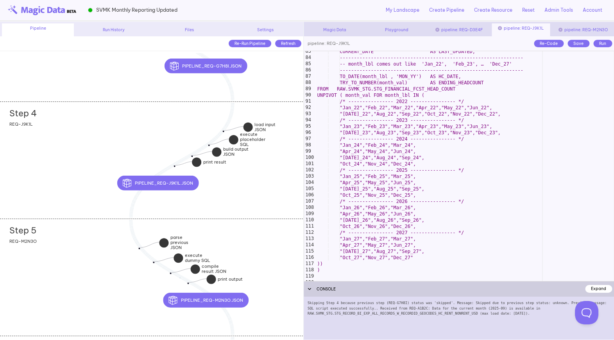
click at [81, 252] on div "Step 5 add section adding new section REQ-M2N3O" at bounding box center [151, 277] width 303 height 117
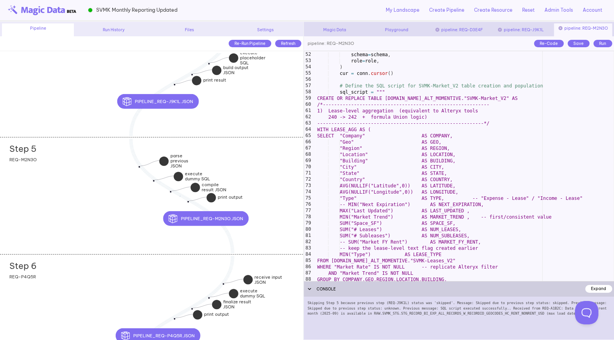
scroll to position [337, 0]
click at [74, 301] on div "Step 6 add section adding new section REQ-P4Q5R" at bounding box center [151, 312] width 303 height 117
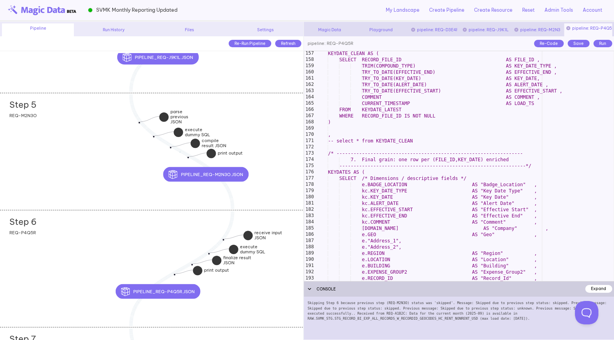
scroll to position [1014, 0]
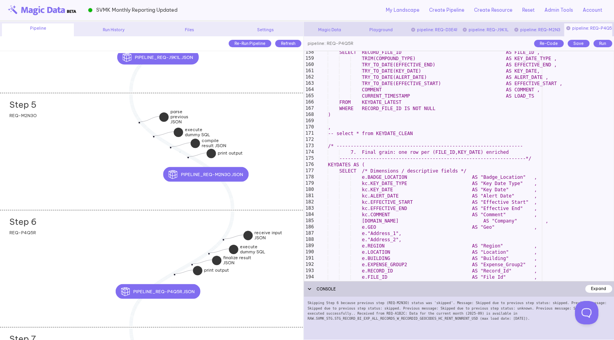
click at [69, 191] on div "Step 5 add section adding new section REQ-M2N3O" at bounding box center [151, 151] width 303 height 117
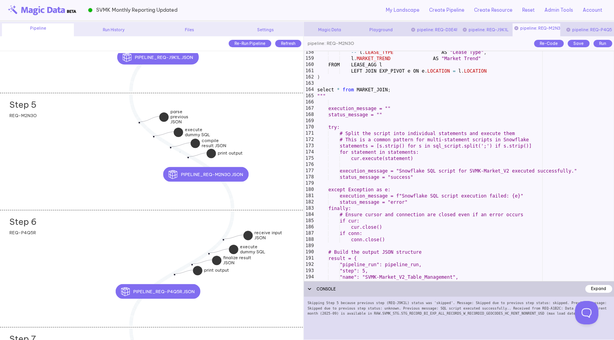
scroll to position [1008, 0]
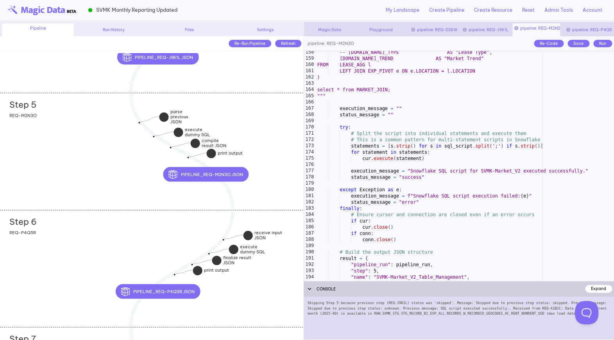
click at [66, 237] on div "Step 6 add section adding new section REQ-P4Q5R" at bounding box center [151, 268] width 303 height 117
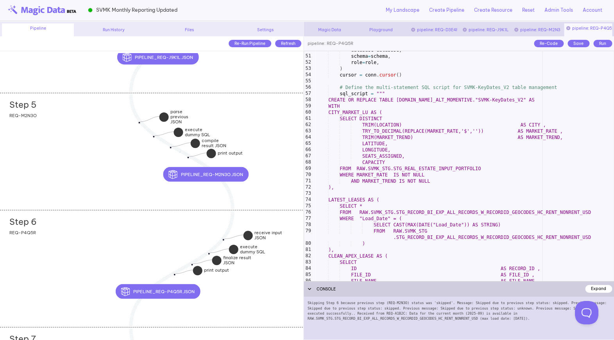
scroll to position [328, 0]
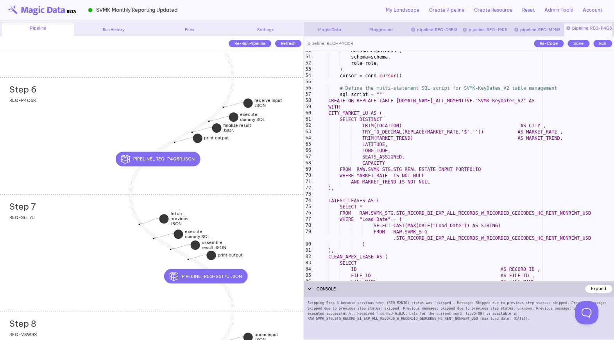
click at [80, 265] on div "Step 7 add section adding new section REQ-S6T7U" at bounding box center [151, 253] width 303 height 117
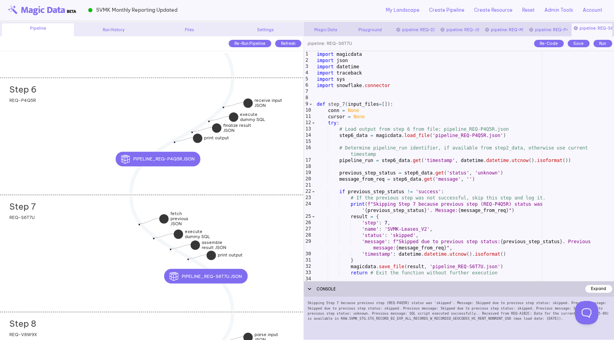
click at [414, 235] on div "import magicdata import json import datetime import traceback import sys import…" at bounding box center [464, 172] width 298 height 243
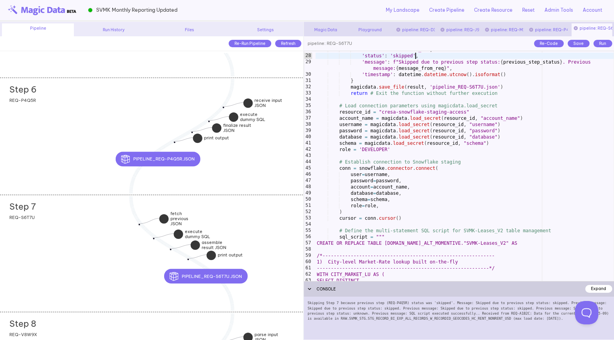
scroll to position [181, 0]
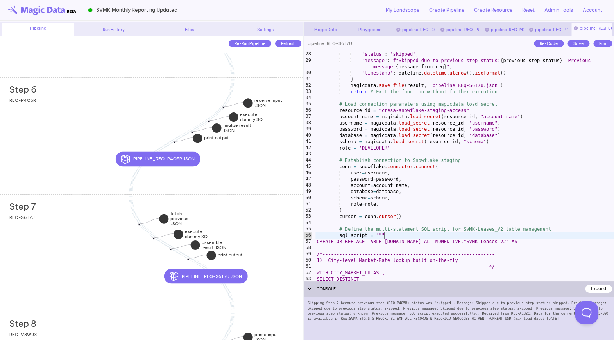
click at [414, 235] on div "'status' : 'skipped' , 'message' : f"Skipped due to previous step status: { pre…" at bounding box center [464, 172] width 298 height 243
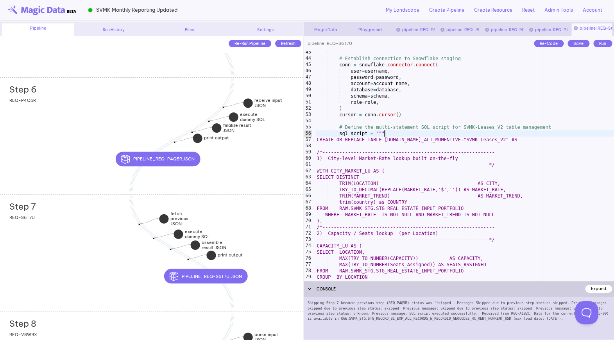
scroll to position [284, 0]
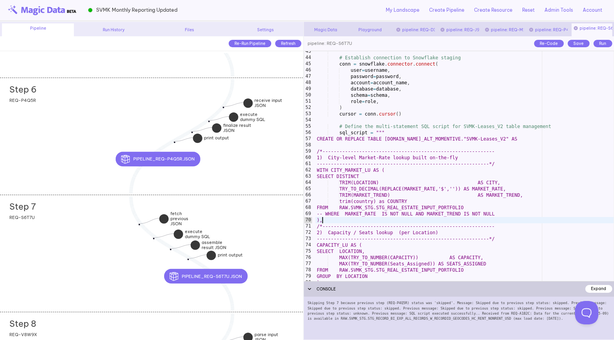
click at [411, 220] on div "# Establish connection to Snowflake staging conn = snowflake . connector . conn…" at bounding box center [464, 169] width 298 height 243
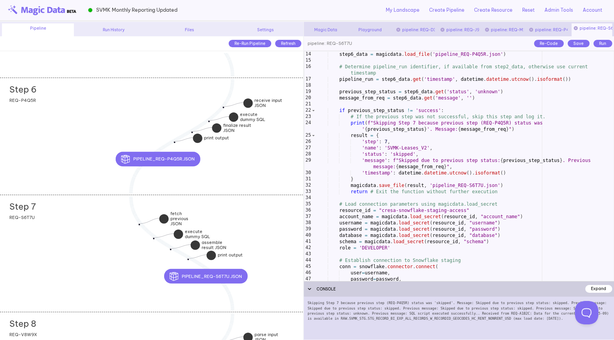
scroll to position [81, 0]
click at [411, 220] on div "# Load output from step 6 from file: pipeline_REQ-P4Q5R.json step6_data = magic…" at bounding box center [464, 166] width 298 height 243
click at [480, 113] on div "# Load output from step 6 from file: pipeline_REQ-P4Q5R.json step6_data = magic…" at bounding box center [464, 166] width 298 height 243
click at [605, 42] on div "Run" at bounding box center [602, 43] width 19 height 7
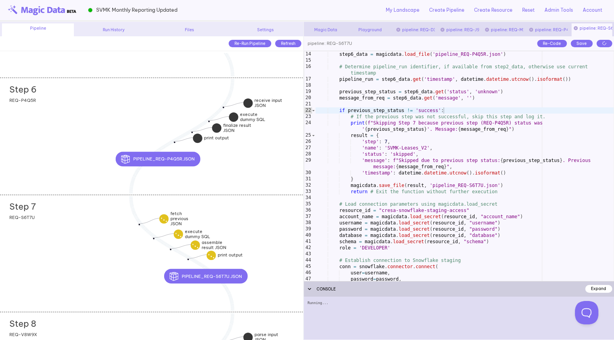
click at [442, 144] on div "# Load output from step 6 from file: pipeline_REQ-P4Q5R.json step6_data = magic…" at bounding box center [464, 166] width 298 height 243
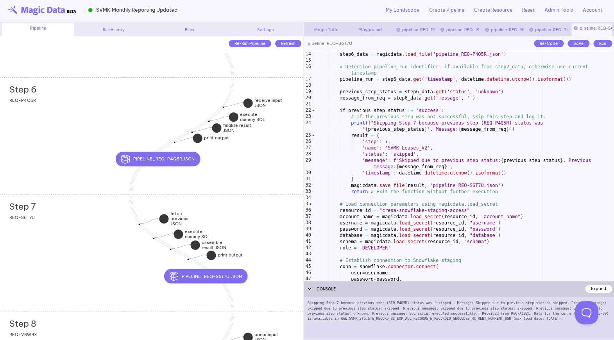
click at [443, 155] on div "# Load output from step 6 from file: pipeline_REQ-P4Q5R.json step6_data = magic…" at bounding box center [464, 166] width 298 height 243
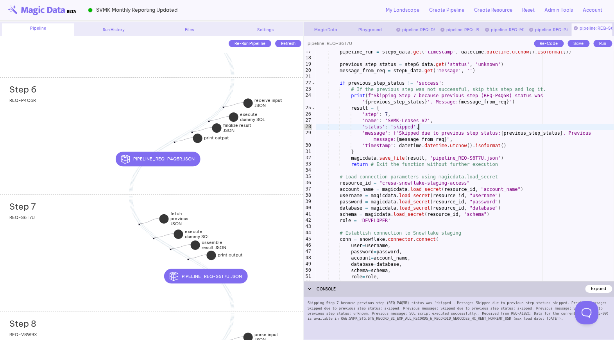
scroll to position [100, 0]
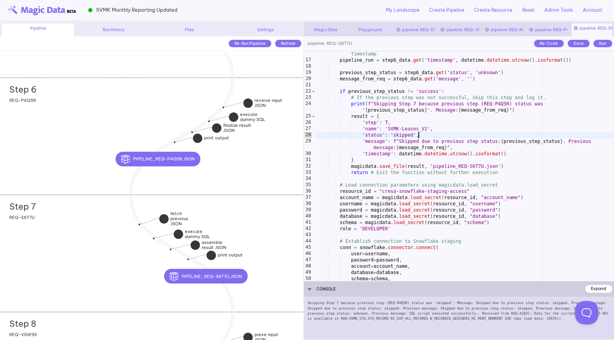
click at [454, 91] on div "# Determine pipeline_run identifier, if available from step2_data, otherwise us…" at bounding box center [464, 169] width 298 height 249
type textarea "**********"
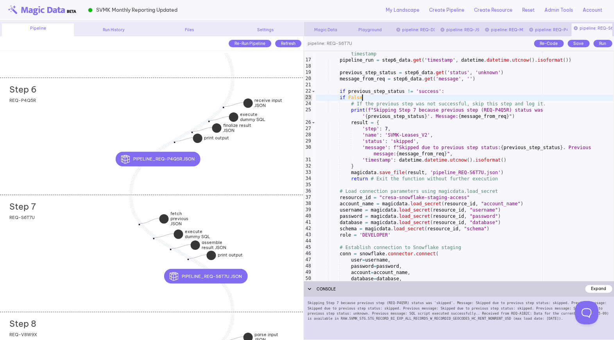
scroll to position [0, 4]
click at [456, 91] on div "# Determine pipeline_run identifier, if available from step2_data, otherwise us…" at bounding box center [464, 169] width 298 height 249
click at [570, 43] on div "Save" at bounding box center [578, 43] width 22 height 7
click at [490, 123] on div "# Determine pipeline_run identifier, if available from step2_data, otherwise us…" at bounding box center [464, 169] width 298 height 249
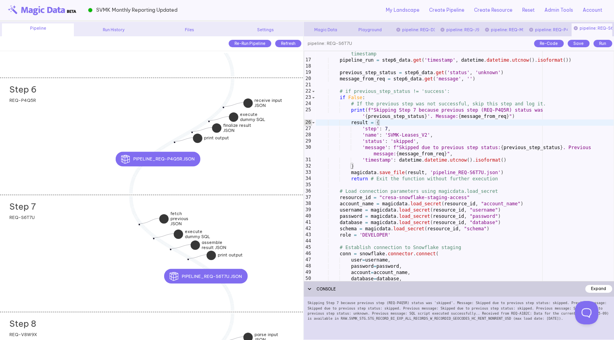
click at [598, 43] on div "Run" at bounding box center [602, 43] width 19 height 7
click at [479, 152] on div "# Determine pipeline_run identifier, if available from step2_data, otherwise us…" at bounding box center [464, 169] width 298 height 249
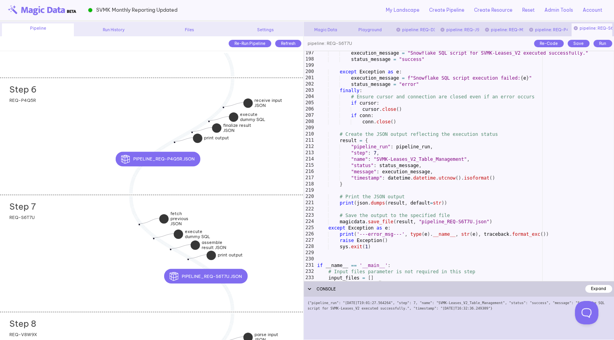
scroll to position [1248, 0]
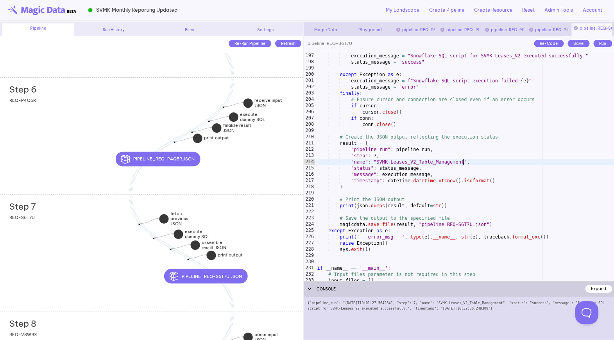
click at [462, 163] on div "execution_message = "Snowflake SQL script for SVMK-Leases_V2 executed successfu…" at bounding box center [464, 167] width 298 height 243
type textarea "**********"
click at [580, 40] on div "Save" at bounding box center [578, 43] width 22 height 7
click at [459, 129] on div "execution_message = "Snowflake SQL script for SVMK-Leases_V2 executed successfu…" at bounding box center [464, 167] width 298 height 243
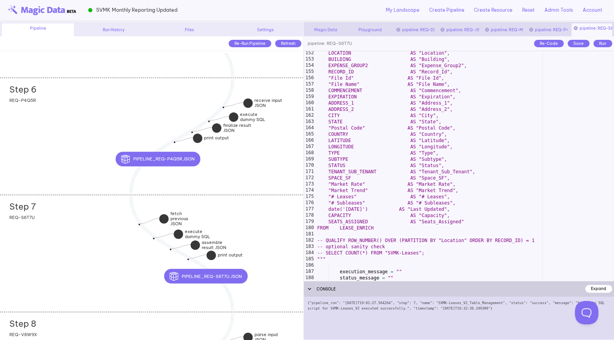
scroll to position [975, 0]
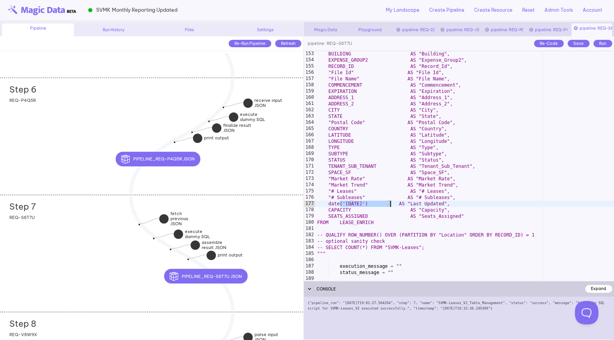
drag, startPoint x: 339, startPoint y: 205, endPoint x: 389, endPoint y: 205, distance: 50.0
click at [389, 205] on div "BUILDING AS "Building", EXPENSE_GROUP2 AS "Expense_Group2", RECORD_ID AS "Recor…" at bounding box center [464, 172] width 298 height 243
click at [579, 42] on div "Save" at bounding box center [578, 43] width 22 height 7
click at [604, 43] on div "Run" at bounding box center [602, 43] width 19 height 7
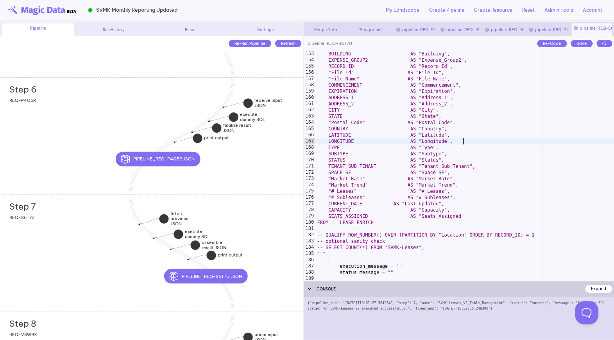
click at [561, 141] on div "BUILDING AS "Building", EXPENSE_GROUP2 AS "Expense_Group2", RECORD_ID AS "Recor…" at bounding box center [464, 172] width 298 height 243
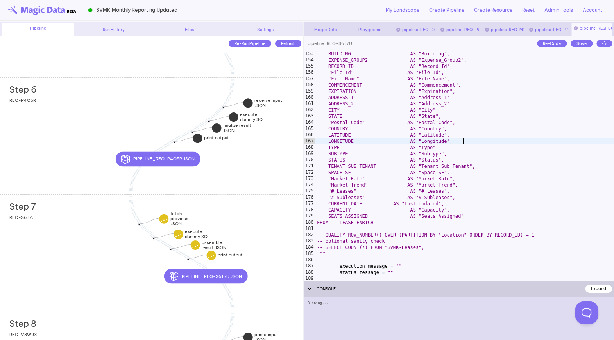
type textarea "**********"
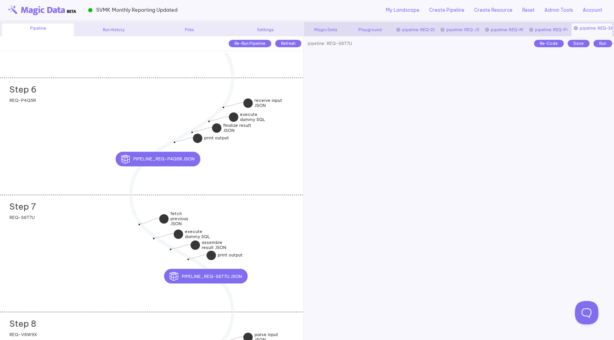
scroll to position [0, 2]
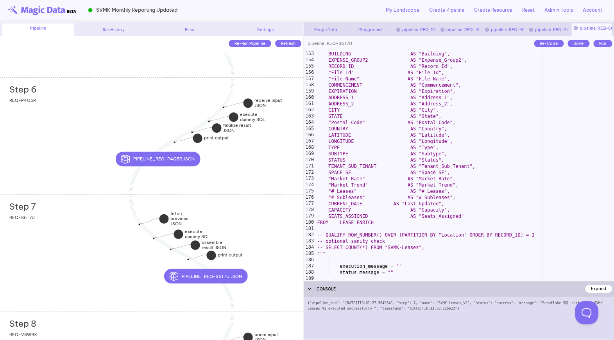
click at [273, 28] on div "Settings" at bounding box center [265, 30] width 72 height 6
type input "**********"
select select "****"
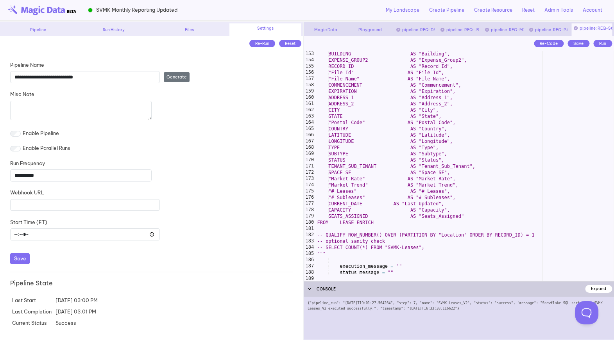
click at [18, 261] on button "Save" at bounding box center [20, 258] width 20 height 11
click at [47, 27] on div "Pipeline" at bounding box center [38, 30] width 72 height 6
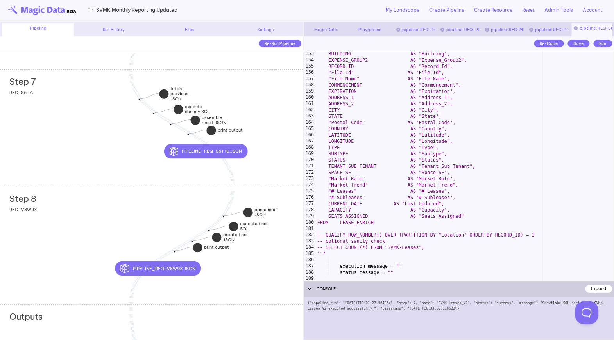
click at [352, 235] on div "BUILDING AS "Building", EXPENSE_GROUP2 AS "Expense_Group2", RECORD_ID AS "Recor…" at bounding box center [464, 172] width 298 height 243
click at [425, 249] on div "BUILDING AS "Building", EXPENSE_GROUP2 AS "Expense_Group2", RECORD_ID AS "Recor…" at bounding box center [464, 172] width 298 height 243
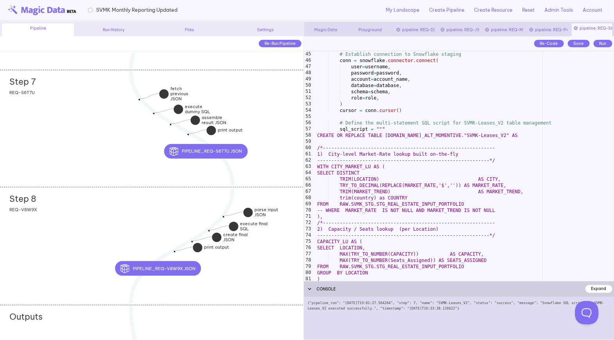
scroll to position [307, 0]
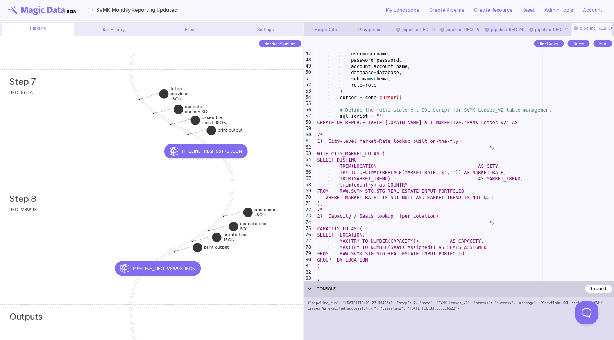
click at [317, 124] on div "user = username , password = password , account = account_name , database = dat…" at bounding box center [464, 172] width 298 height 243
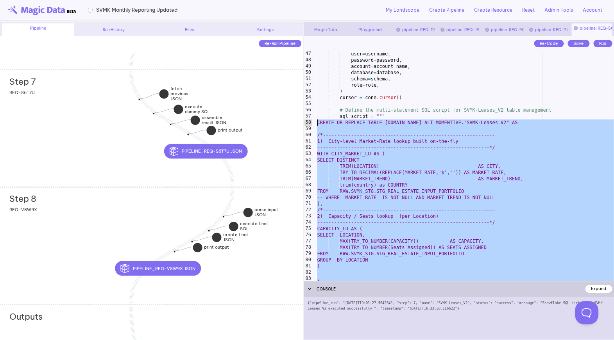
click at [434, 151] on div "user = username , password = password , account = account_name , database = dat…" at bounding box center [464, 172] width 298 height 243
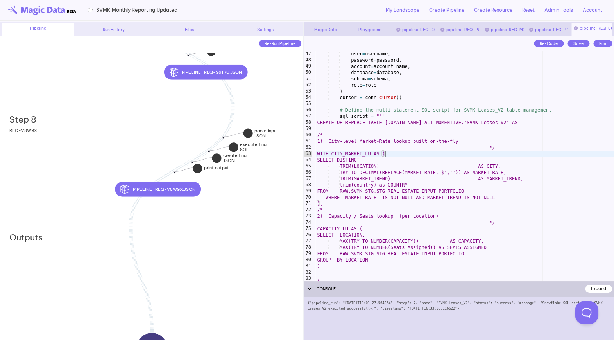
click at [95, 168] on div "Step 8 add section adding new section REQ-V8W9X" at bounding box center [151, 166] width 303 height 117
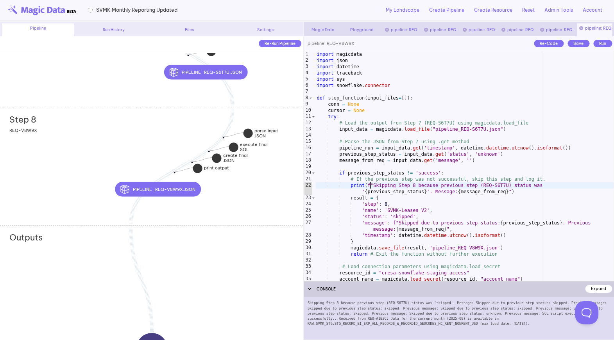
click at [370, 186] on div "import magicdata import json import datetime import traceback import sys import…" at bounding box center [464, 172] width 298 height 243
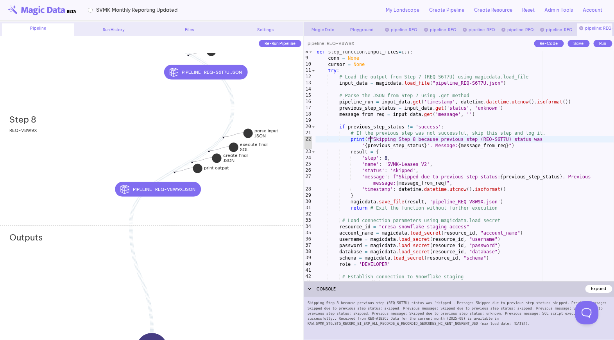
scroll to position [46, 0]
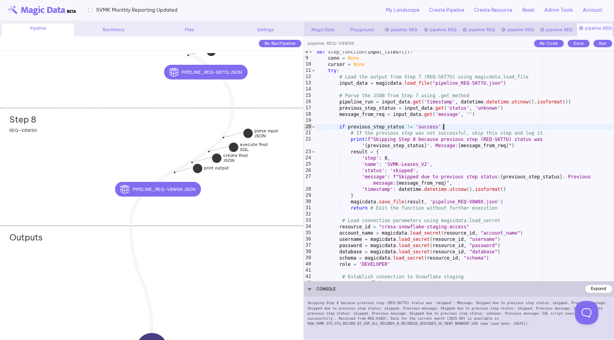
click at [458, 125] on div "def step_function ( input_files = [ ]) : conn = None cursor = None try : # Load…" at bounding box center [464, 170] width 298 height 243
type textarea "**********"
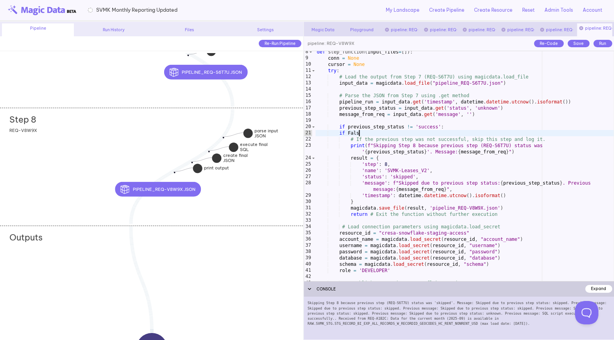
type textarea "********"
click at [449, 134] on div "def step_function ( input_files = [ ]) : conn = None cursor = None try : # Load…" at bounding box center [464, 170] width 298 height 243
click at [575, 41] on div "Save" at bounding box center [578, 43] width 22 height 7
click at [453, 138] on div "def step_function ( input_files = [ ]) : conn = None cursor = None try : # Load…" at bounding box center [464, 170] width 298 height 243
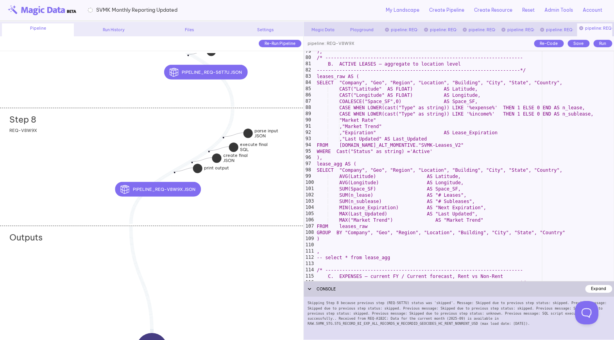
scroll to position [502, 0]
click at [421, 160] on div "), /* ---------------------------------------------------------------------- B.…" at bounding box center [464, 169] width 298 height 243
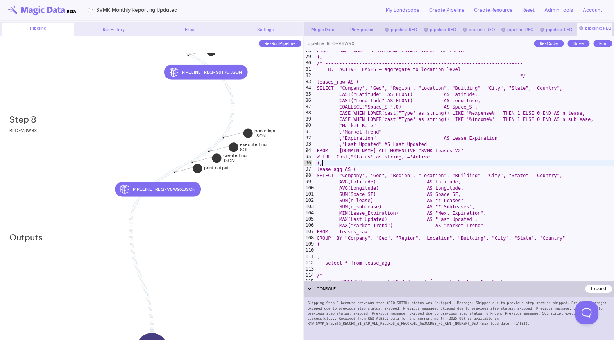
scroll to position [494, 0]
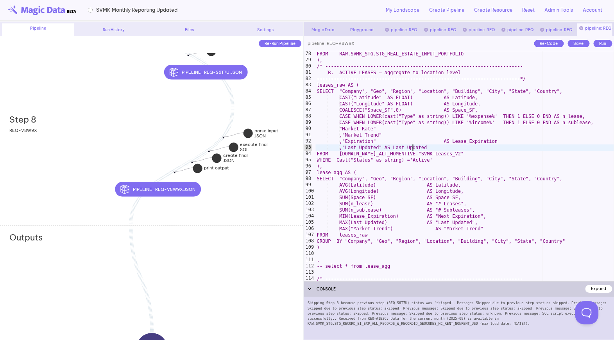
click at [412, 148] on div "FROM RAW.SVMK_STG.STG_REAL_ESTATE_INPUT_PORTFOLIO ), /* -----------------------…" at bounding box center [464, 172] width 298 height 243
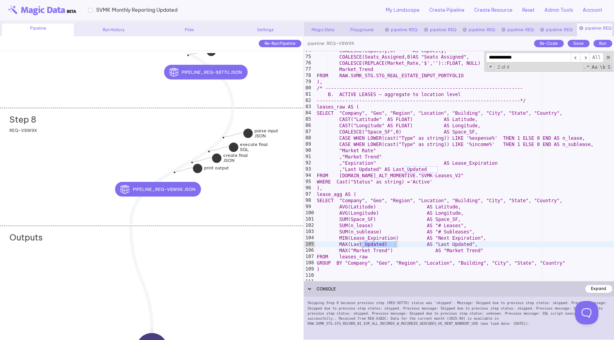
scroll to position [1022, 0]
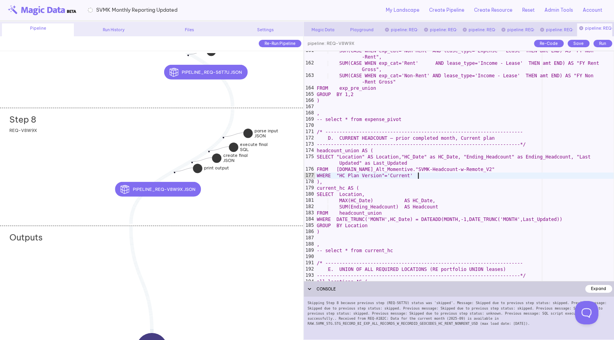
click at [416, 178] on div "SUM(CASE WHEN exp_cat='Non-Rent' AND lease_type='Expense - Lease' THEN amt END)…" at bounding box center [464, 172] width 298 height 249
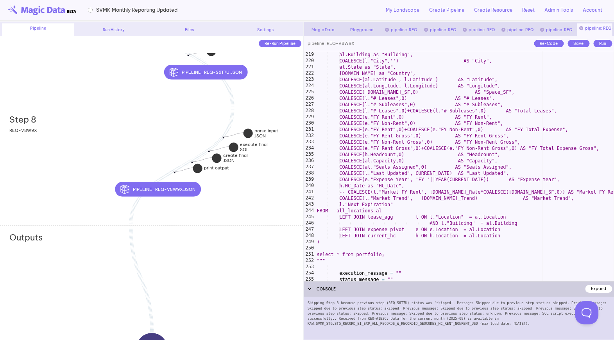
scroll to position [1405, 0]
click at [422, 176] on div "al.Location as "Location", al.Building as "Building", COALESCE(l."City",'') AS …" at bounding box center [464, 167] width 298 height 243
click at [463, 176] on div "al.Location as "Location", al.Building as "Building", COALESCE(l."City",'') AS …" at bounding box center [464, 167] width 298 height 243
type textarea "**********"
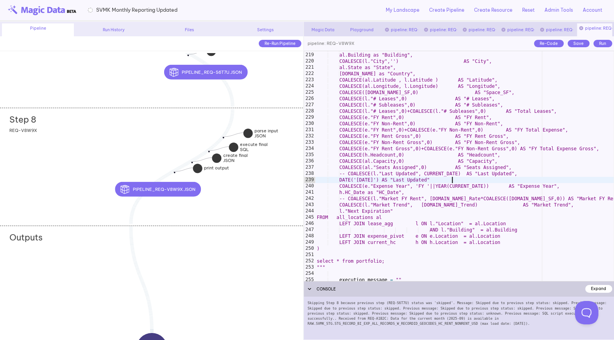
scroll to position [0, 11]
click at [580, 43] on div "Save" at bounding box center [578, 43] width 22 height 7
click at [504, 182] on div "al.Location as "Location", al.Building as "Building", COALESCE(l."City",'') AS …" at bounding box center [464, 167] width 298 height 243
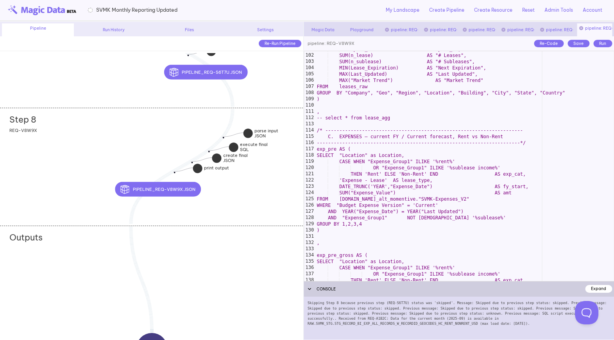
scroll to position [642, 0]
click at [504, 182] on div "SUM(Space_SF) AS Space_SF, SUM(n_lease) AS "# Leases", SUM(n_sublease) AS "# Su…" at bounding box center [464, 167] width 298 height 243
click at [575, 50] on div "Re-Code Save Run" at bounding box center [573, 43] width 82 height 15
click at [575, 43] on div "Save" at bounding box center [578, 43] width 22 height 7
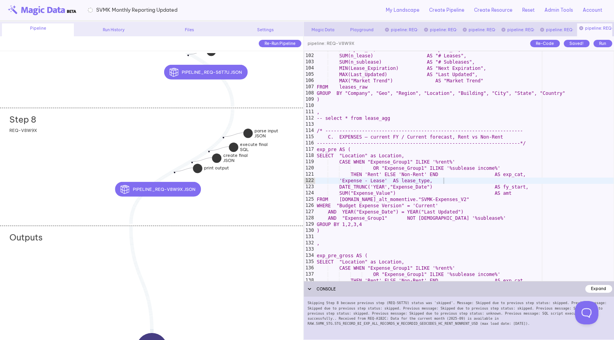
click at [597, 43] on div "Run" at bounding box center [602, 43] width 19 height 7
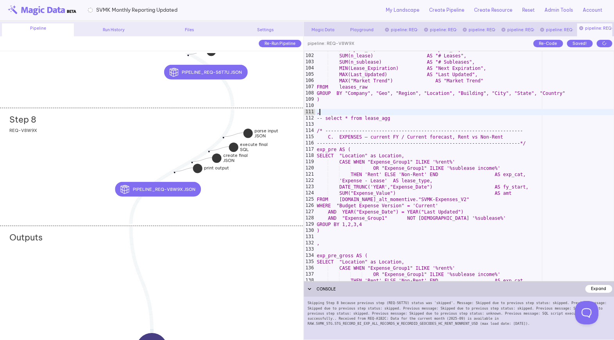
scroll to position [0, 0]
click at [440, 110] on div "SUM(Space_SF) AS Space_SF, SUM(n_lease) AS "# Leases", SUM(n_sublease) AS "# Su…" at bounding box center [464, 167] width 298 height 243
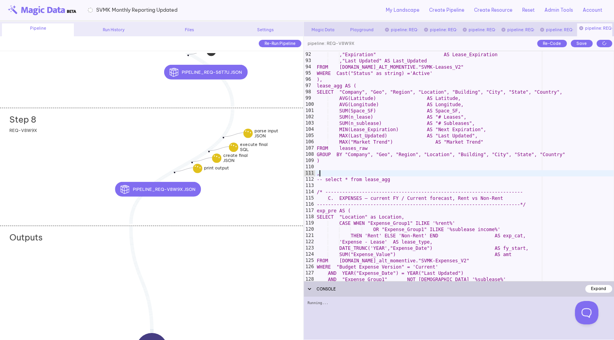
scroll to position [581, 0]
click at [423, 144] on div ","Market Trend" ,"Expiration" AS Lease_Expiration ,"Last Updated" AS Last_Updat…" at bounding box center [464, 166] width 298 height 243
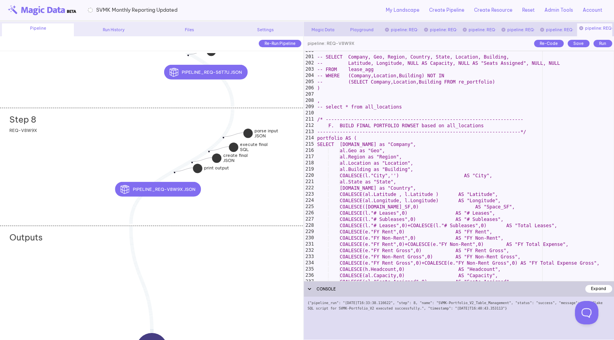
scroll to position [1682, 0]
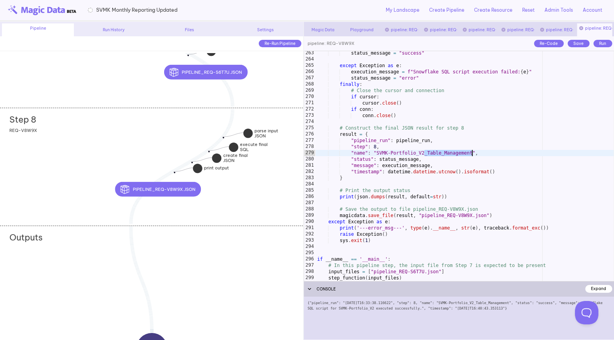
drag, startPoint x: 423, startPoint y: 152, endPoint x: 471, endPoint y: 152, distance: 48.0
click at [471, 152] on div "status_message = "success" except Exception as e : execution_message = f"Snowfl…" at bounding box center [464, 171] width 298 height 243
click at [582, 46] on div "Save" at bounding box center [578, 43] width 22 height 7
type textarea "**********"
click at [450, 162] on div "status_message = "success" except Exception as e : execution_message = f"Snowfl…" at bounding box center [464, 171] width 298 height 243
